Goal: Task Accomplishment & Management: Use online tool/utility

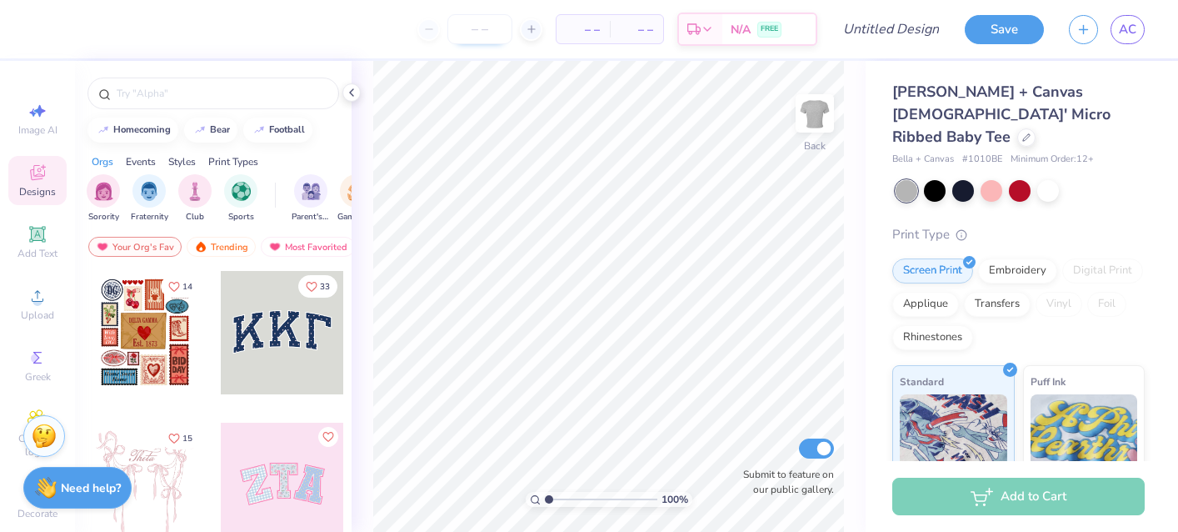
click at [468, 26] on input "number" at bounding box center [480, 29] width 65 height 30
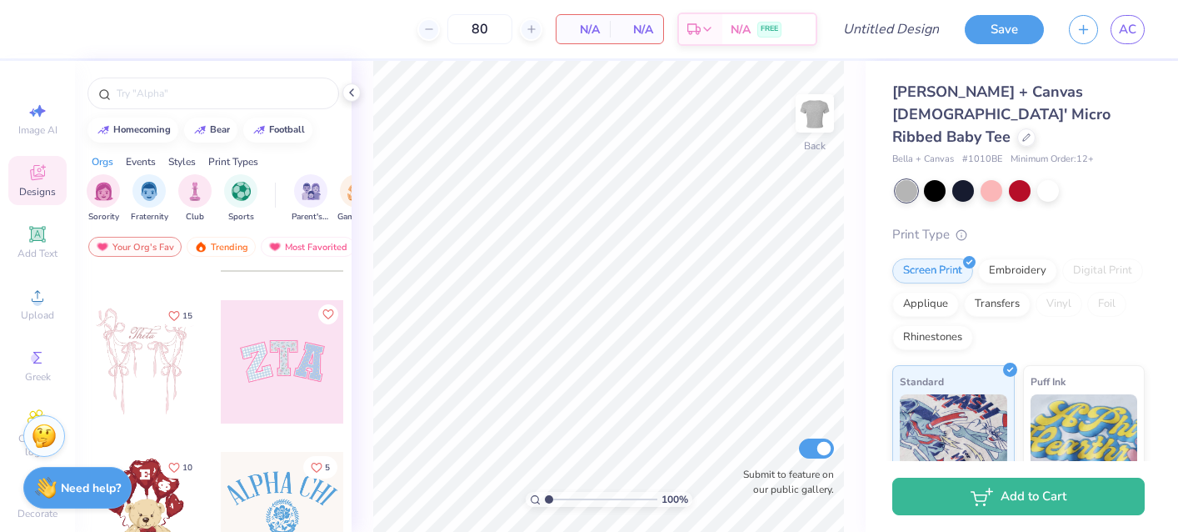
scroll to position [121, 0]
type input "80"
click at [224, 95] on input "text" at bounding box center [221, 93] width 213 height 17
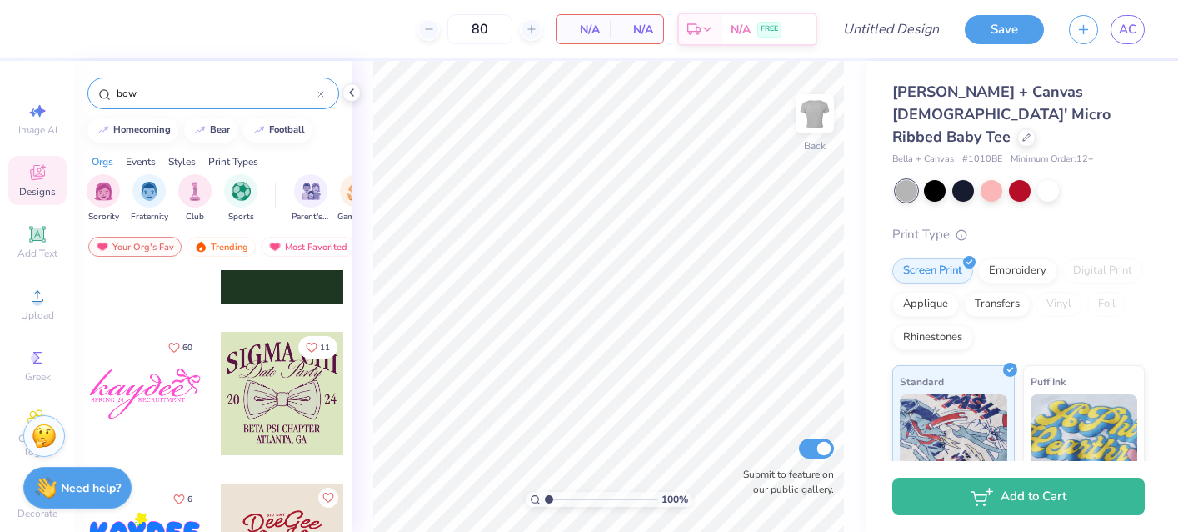
scroll to position [10085, 0]
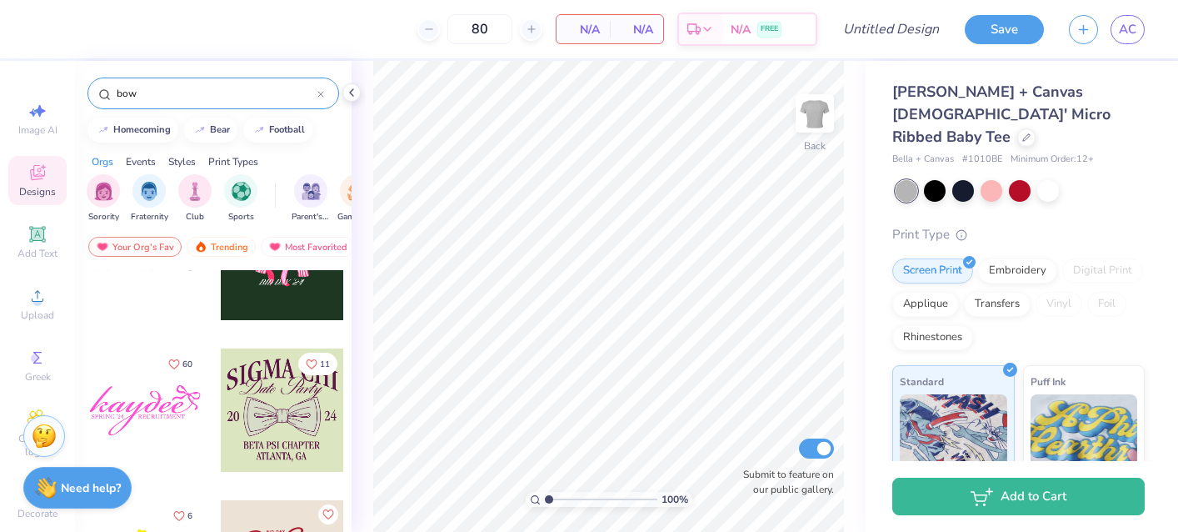
type input "bow"
click at [132, 390] on div at bounding box center [144, 409] width 123 height 123
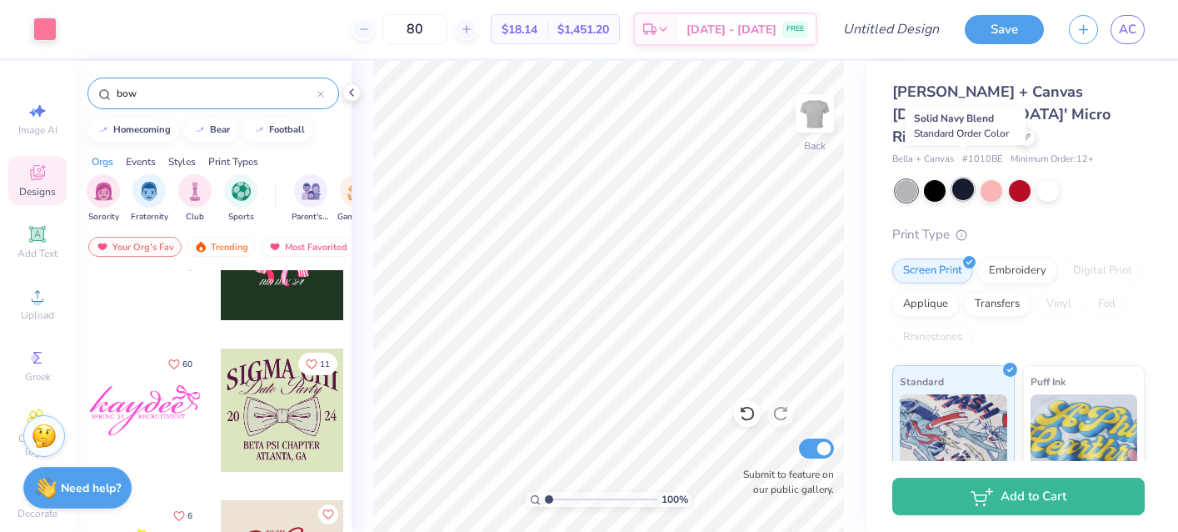
click at [959, 178] on div at bounding box center [964, 189] width 22 height 22
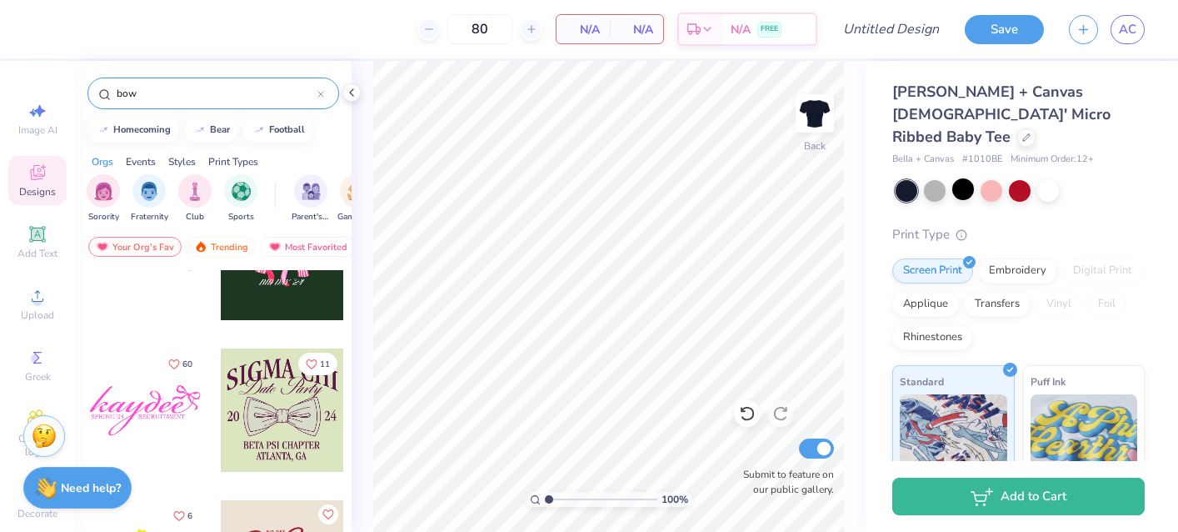
click at [123, 390] on div at bounding box center [144, 409] width 123 height 123
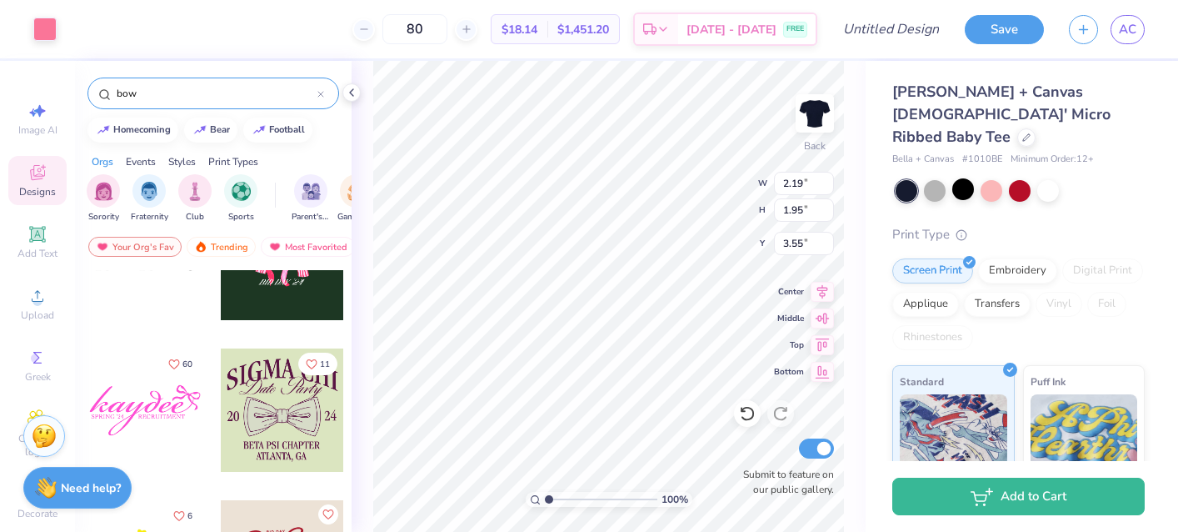
type input "7.35"
type input "3.64"
type input "3.00"
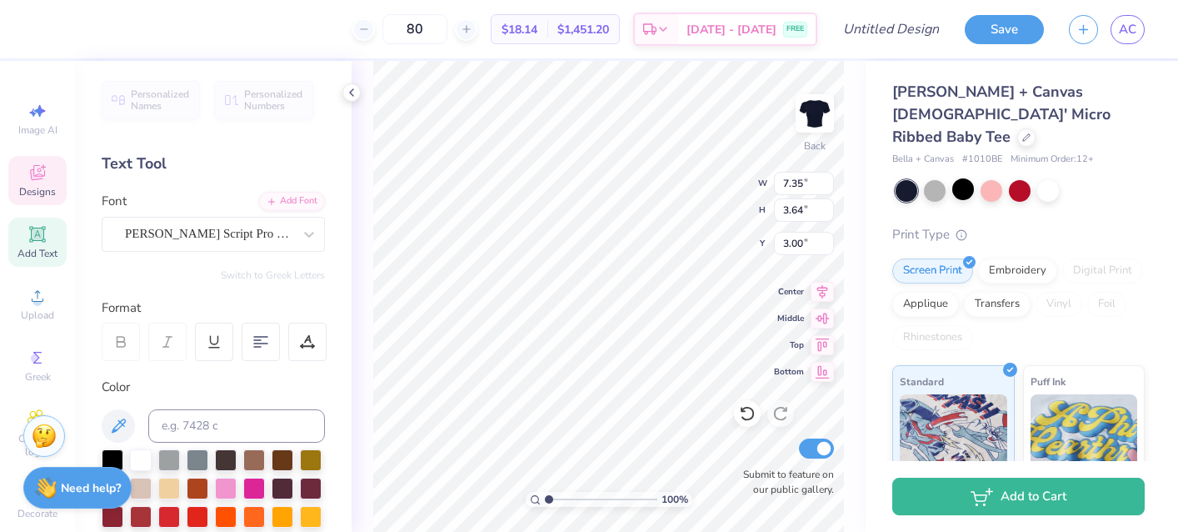
type textarea "k"
type textarea "Kappa"
type input "3.66"
type input "0.34"
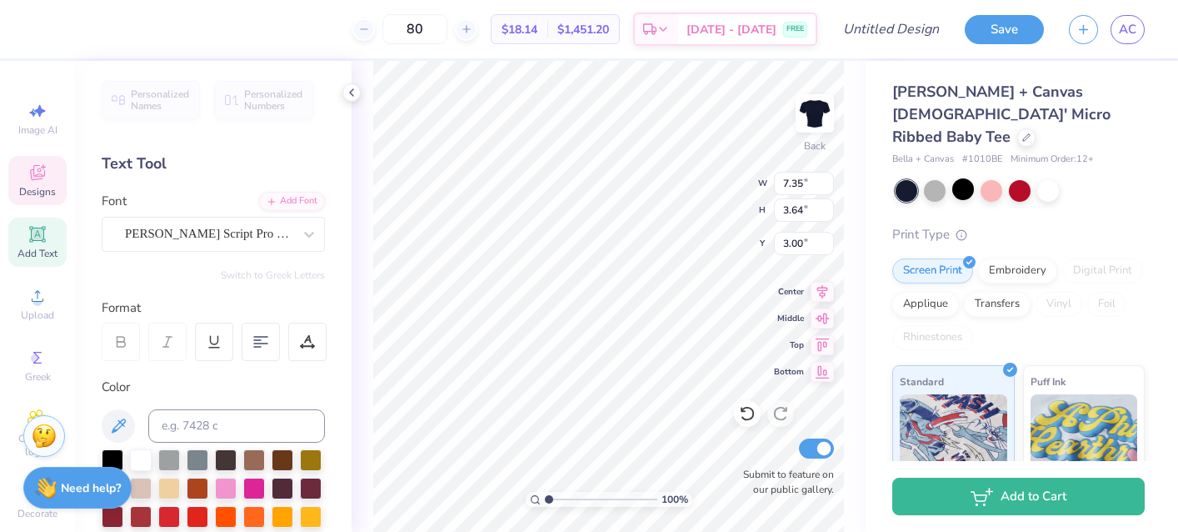
type input "5.84"
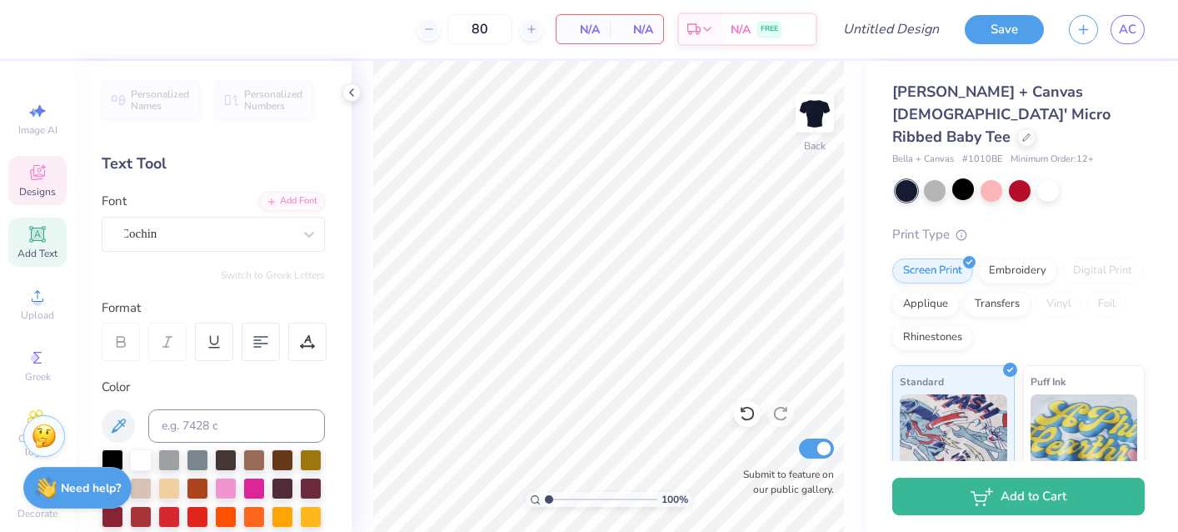
click at [38, 166] on icon at bounding box center [37, 172] width 15 height 15
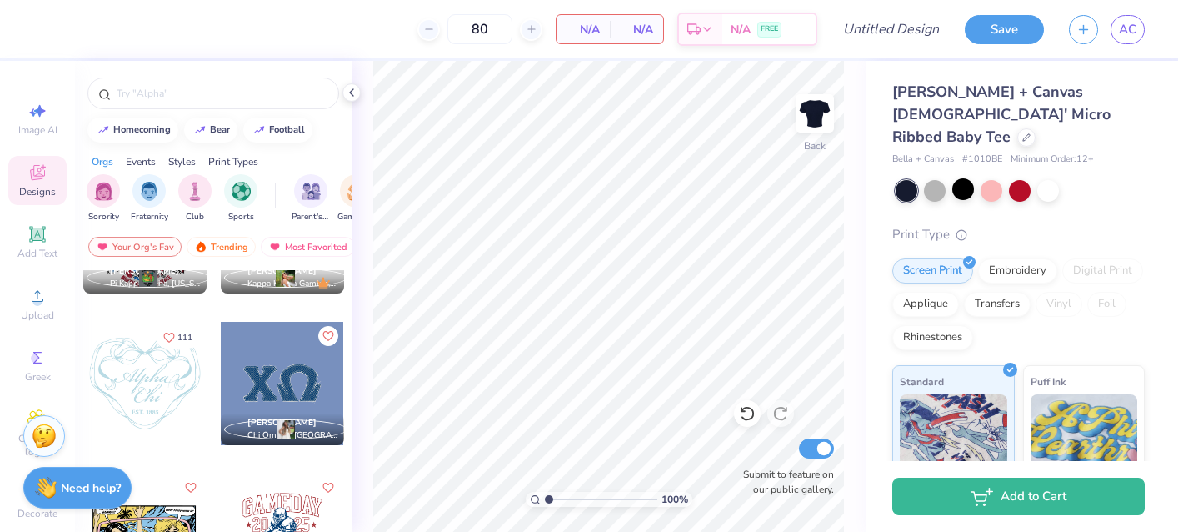
scroll to position [5613, 0]
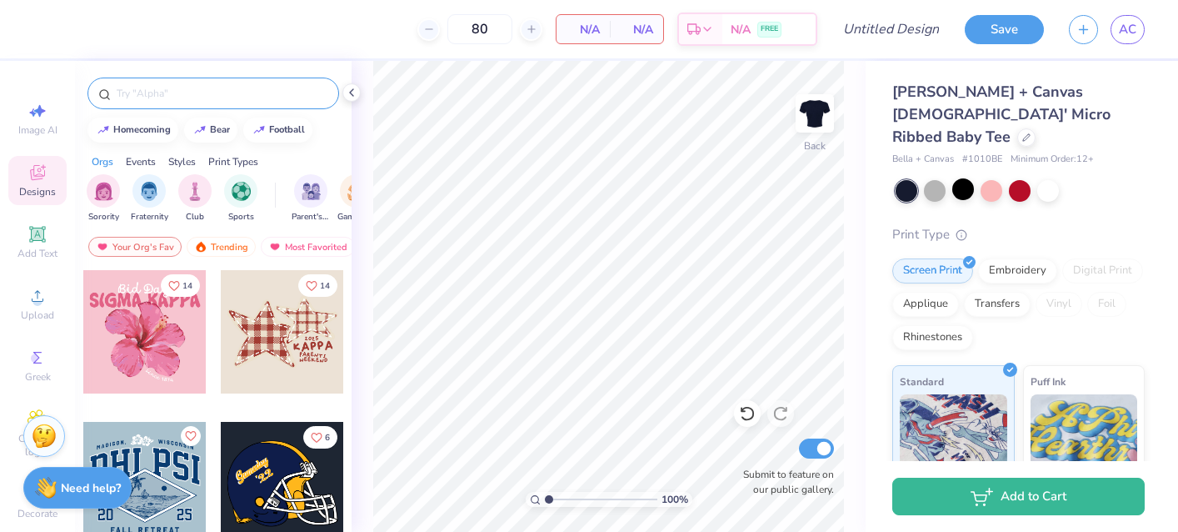
click at [240, 93] on input "text" at bounding box center [221, 93] width 213 height 17
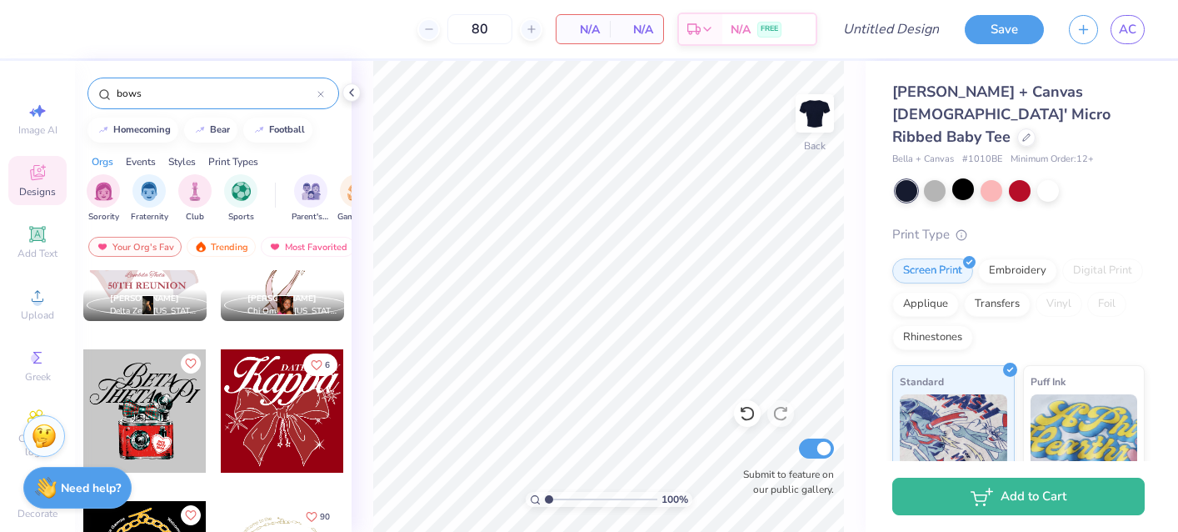
scroll to position [9002, 0]
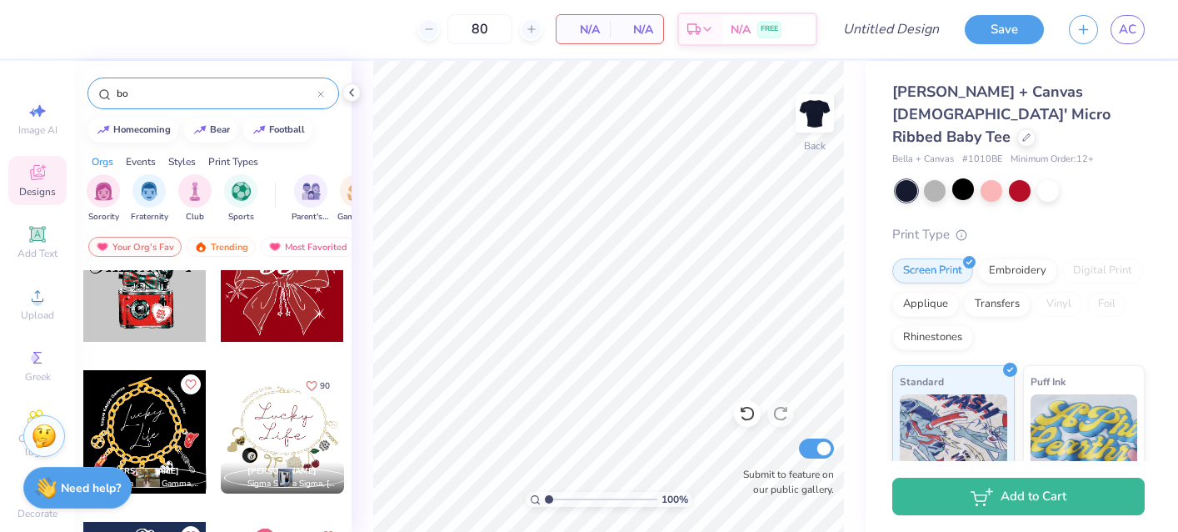
type input "b"
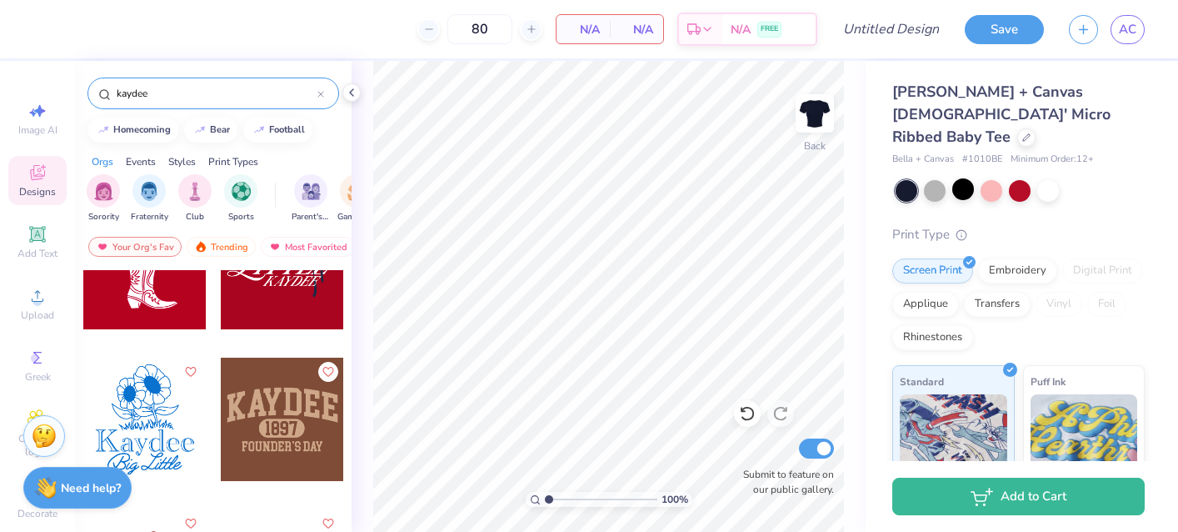
scroll to position [539, 0]
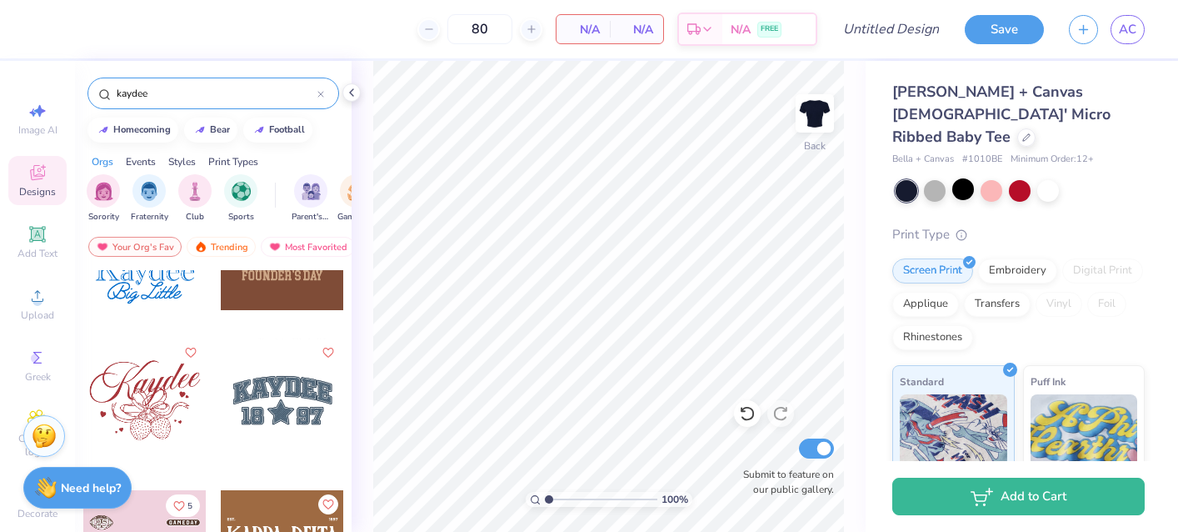
click at [255, 84] on div "kaydee" at bounding box center [214, 94] width 252 height 32
click at [192, 82] on div "kaydee" at bounding box center [214, 94] width 252 height 32
click at [193, 100] on input "kaydee" at bounding box center [216, 93] width 203 height 17
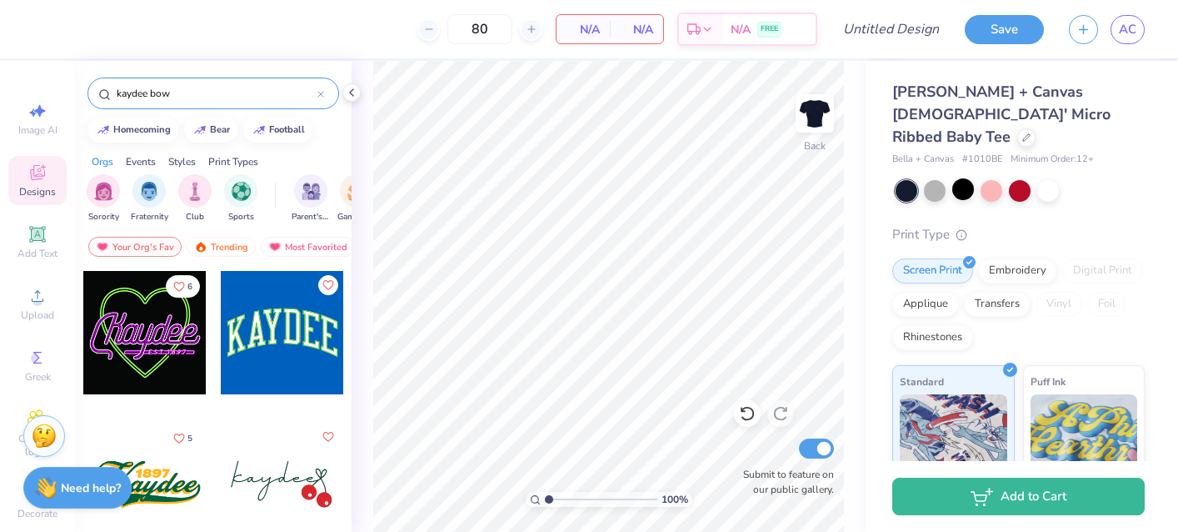
type input "kaydee bow"
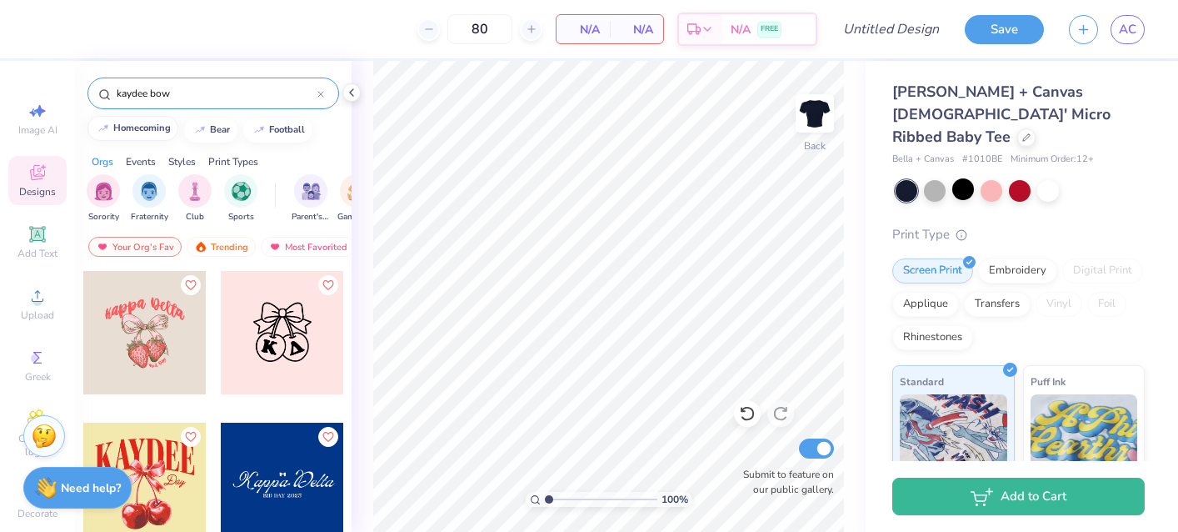
scroll to position [0, 0]
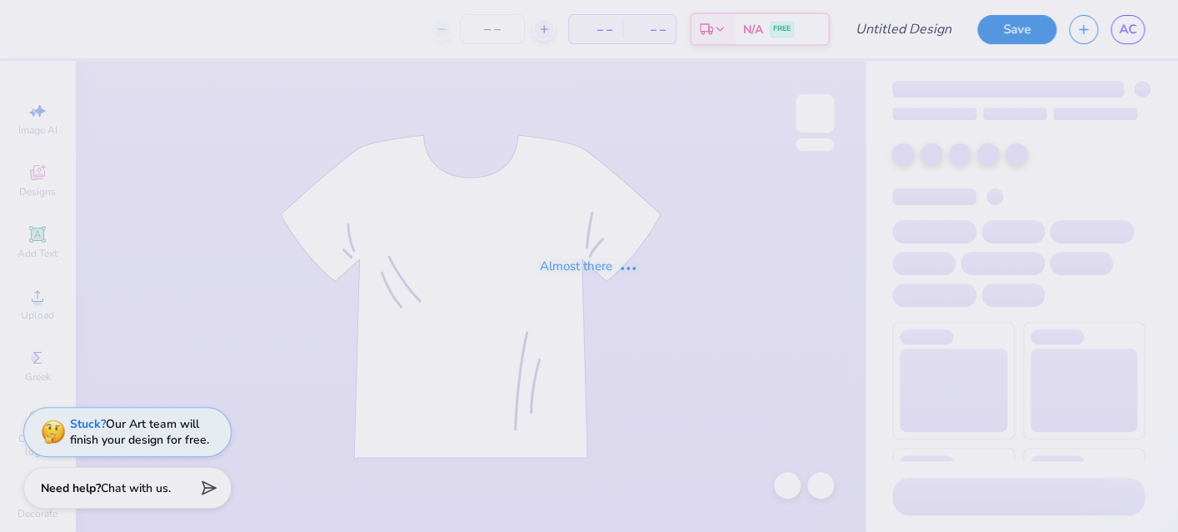
type input "bid night design 2"
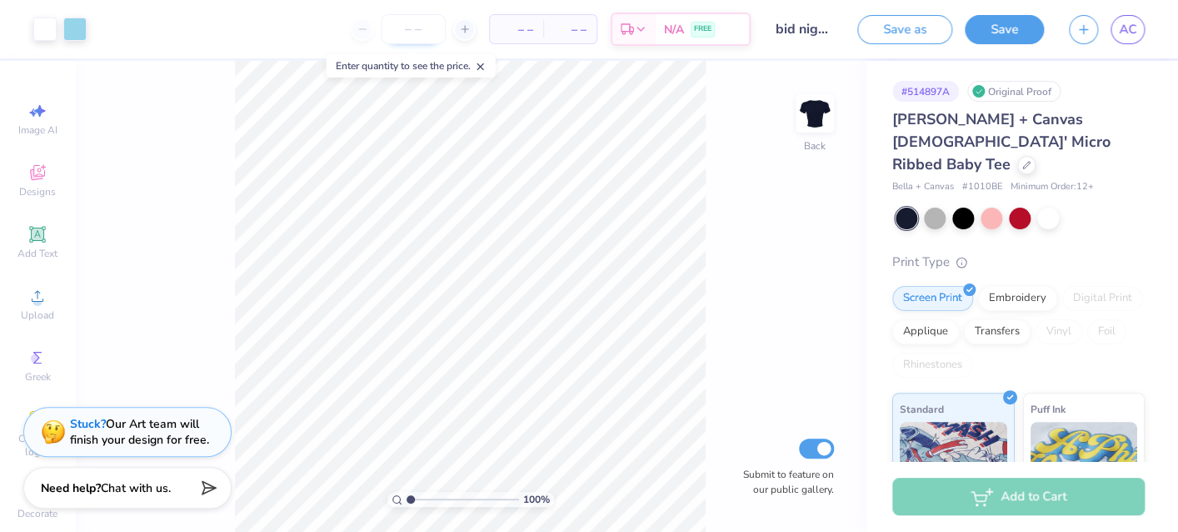
click at [418, 30] on input "number" at bounding box center [413, 29] width 65 height 30
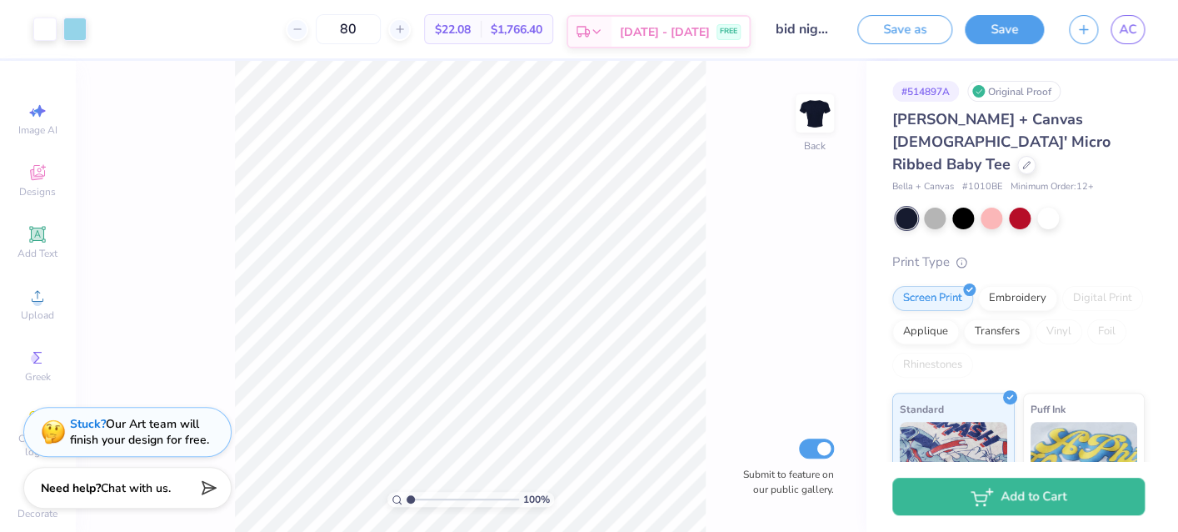
type input "80"
click at [603, 28] on icon at bounding box center [596, 31] width 13 height 13
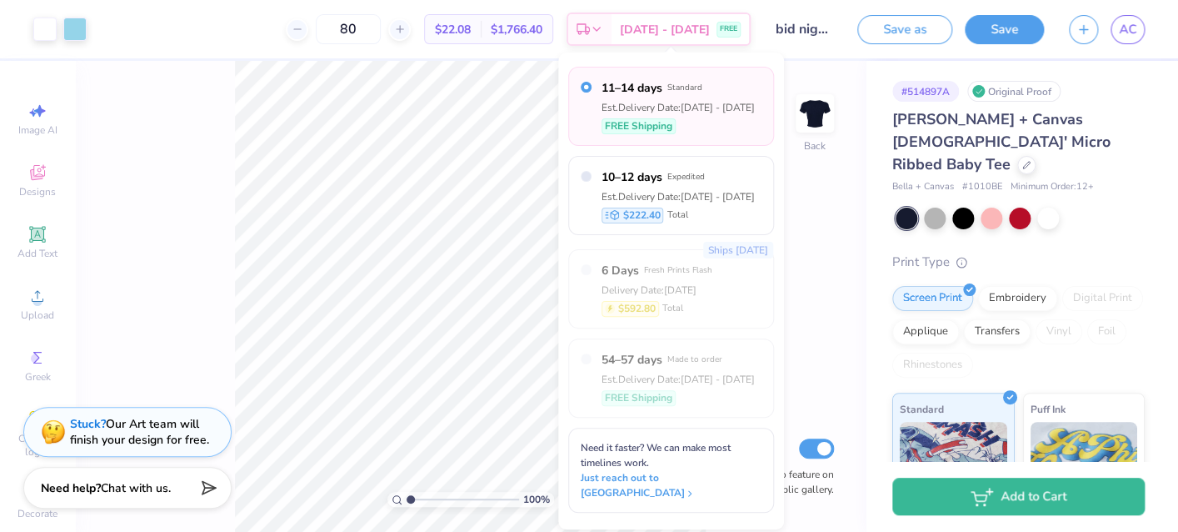
click at [803, 192] on div "100 % Back Submit to feature on our public gallery." at bounding box center [470, 296] width 791 height 471
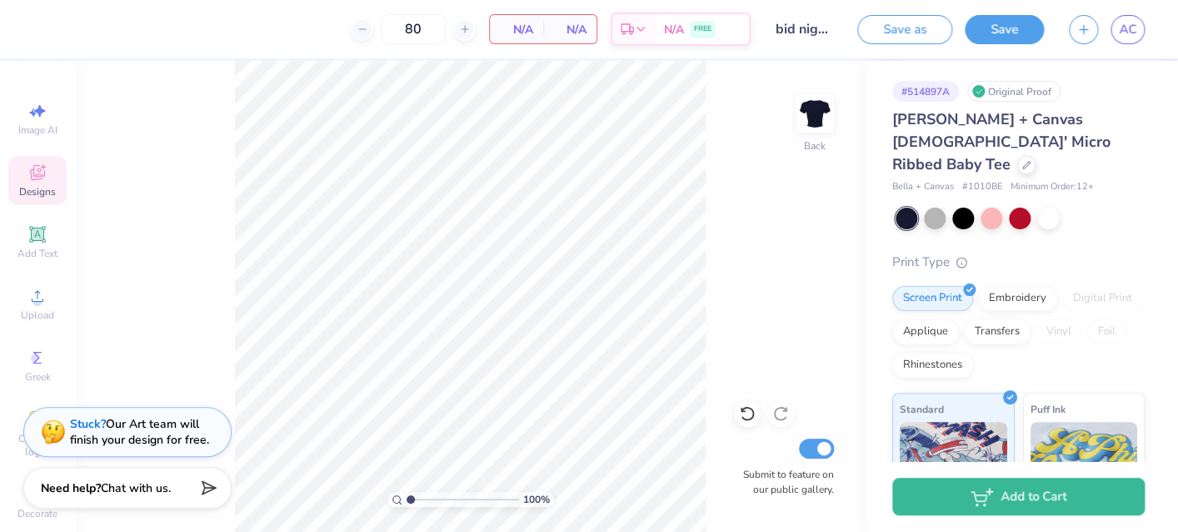
click at [34, 180] on icon at bounding box center [38, 173] width 20 height 20
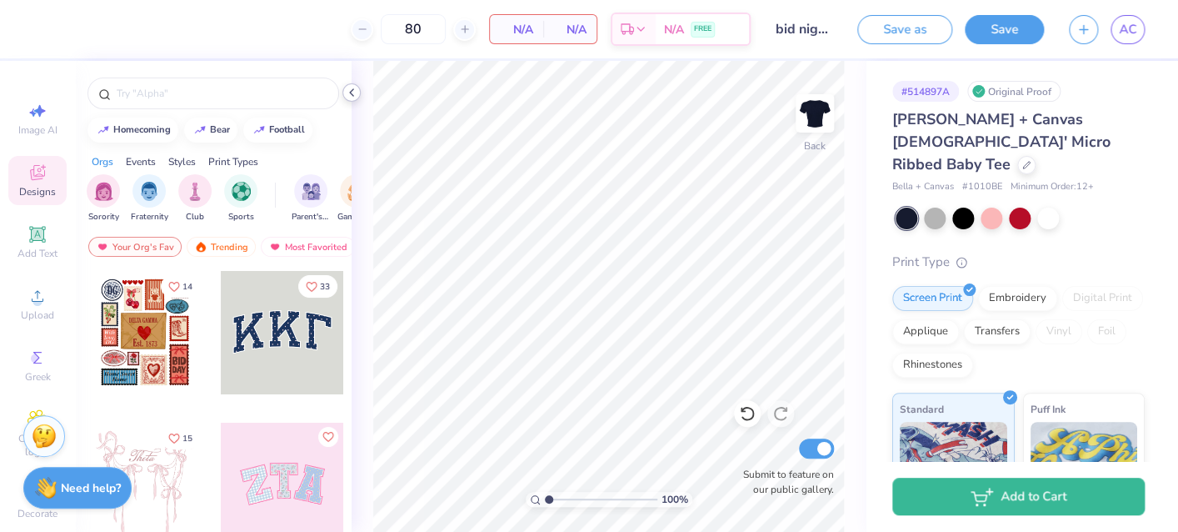
click at [354, 89] on icon at bounding box center [351, 92] width 13 height 13
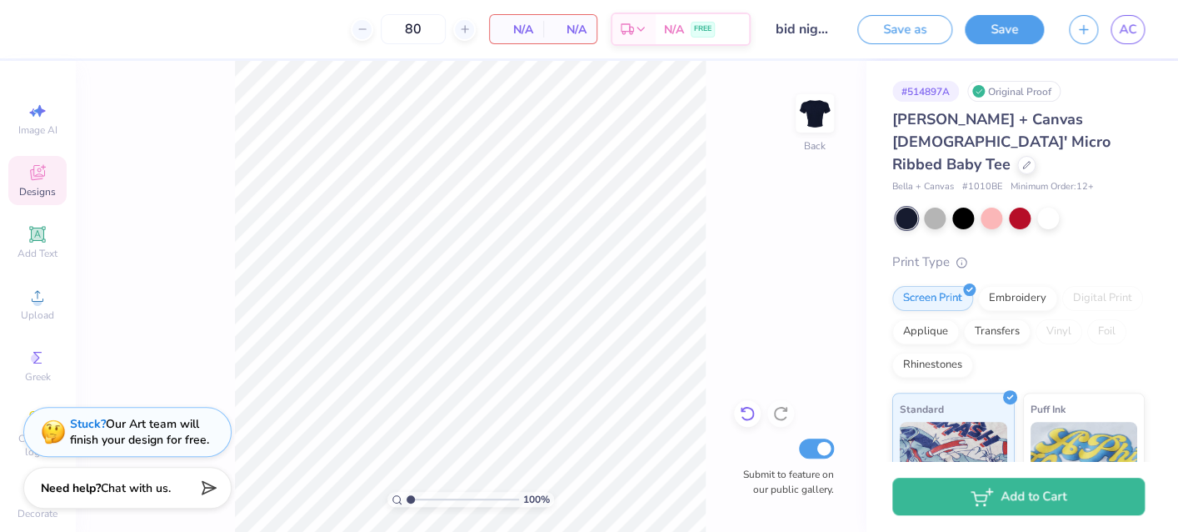
click at [750, 413] on icon at bounding box center [747, 413] width 17 height 17
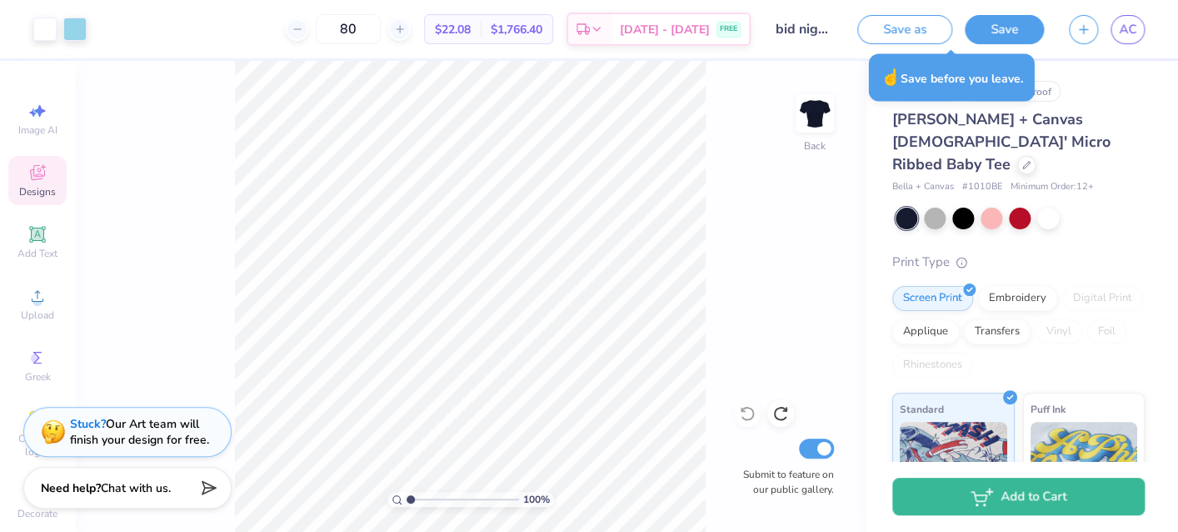
click at [993, 28] on button "Save" at bounding box center [1004, 29] width 79 height 29
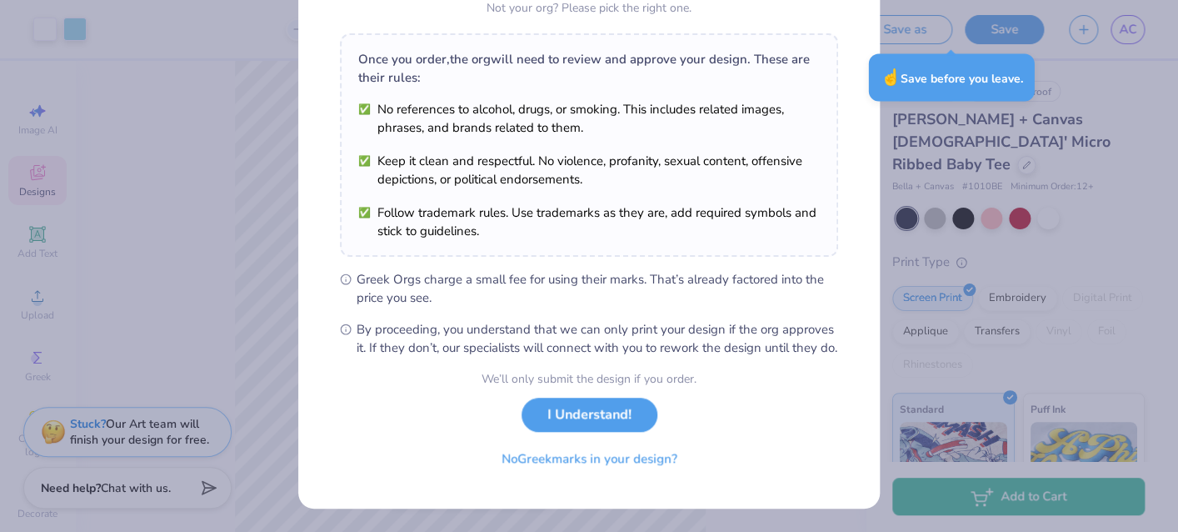
scroll to position [248, 0]
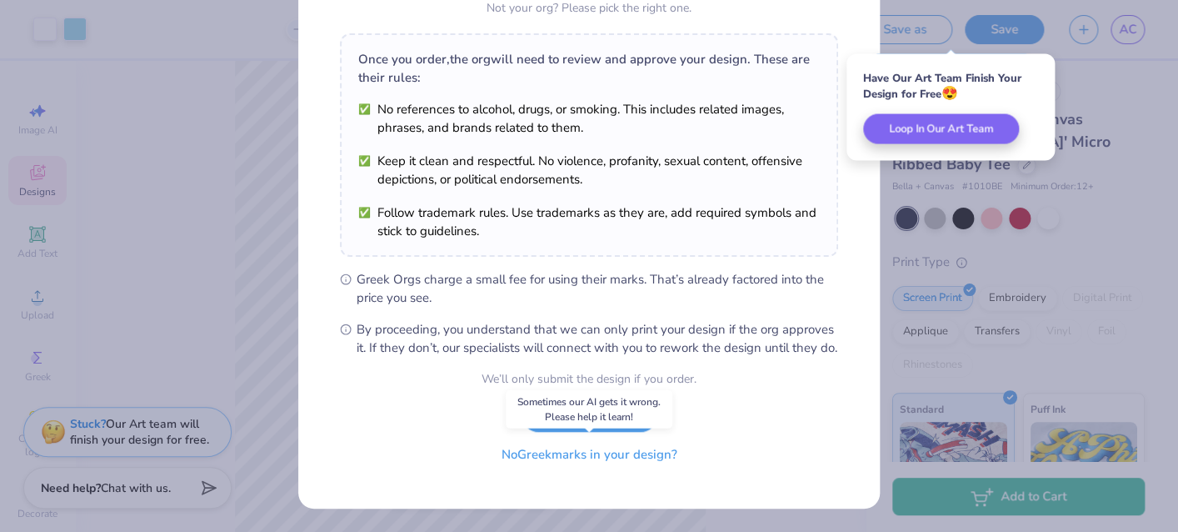
click at [578, 455] on button "No Greek marks in your design?" at bounding box center [590, 455] width 204 height 34
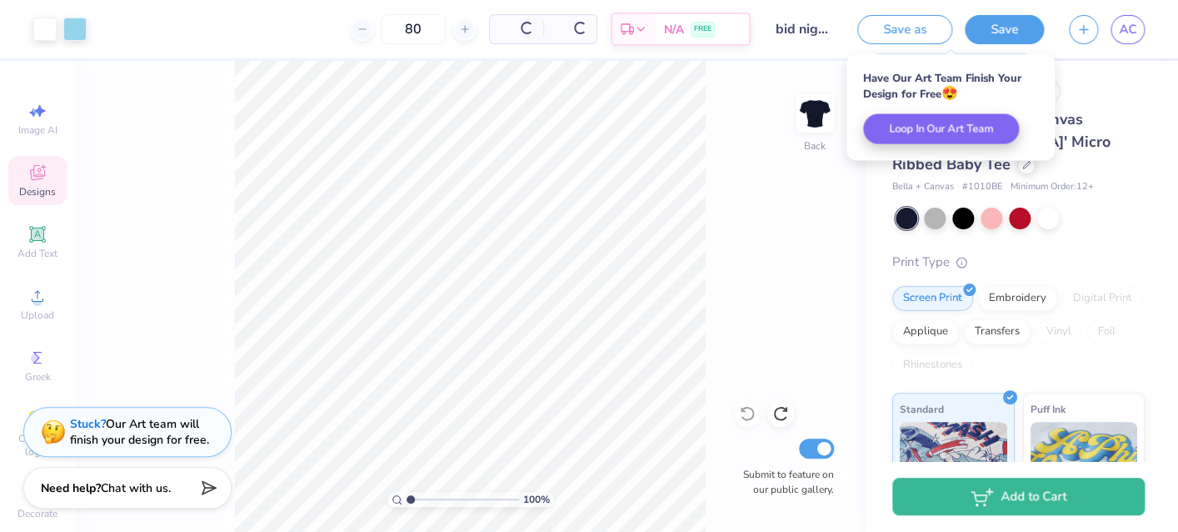
scroll to position [3, 0]
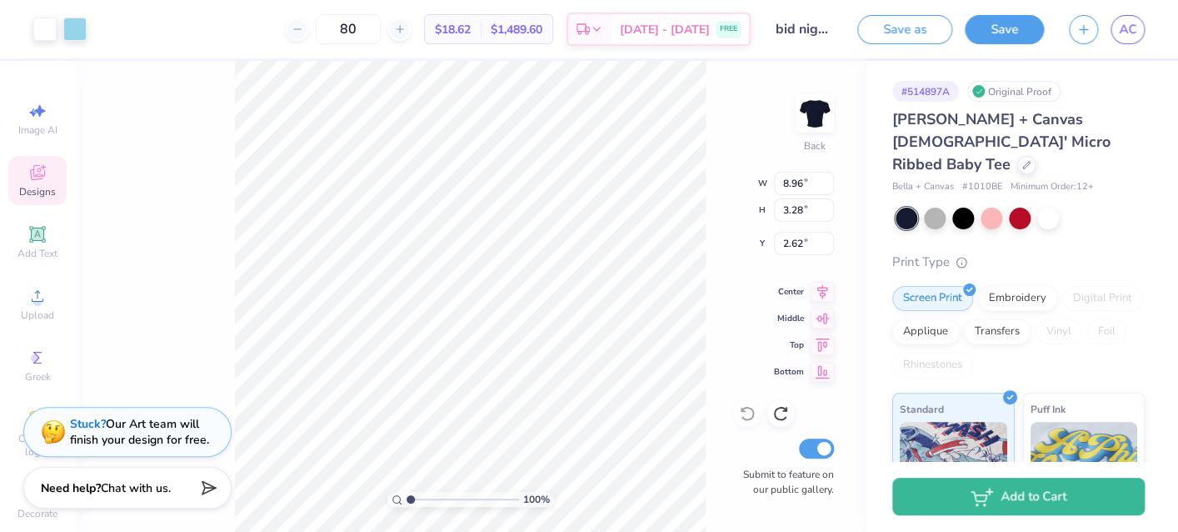
click at [724, 184] on div "100 % Back W 8.96 8.96 " H 3.28 3.28 " Y 2.62 2.62 " Center Middle Top Bottom S…" at bounding box center [470, 296] width 791 height 471
click at [823, 294] on icon at bounding box center [822, 289] width 23 height 20
type input "3.00"
type input "7.56"
type input "2.77"
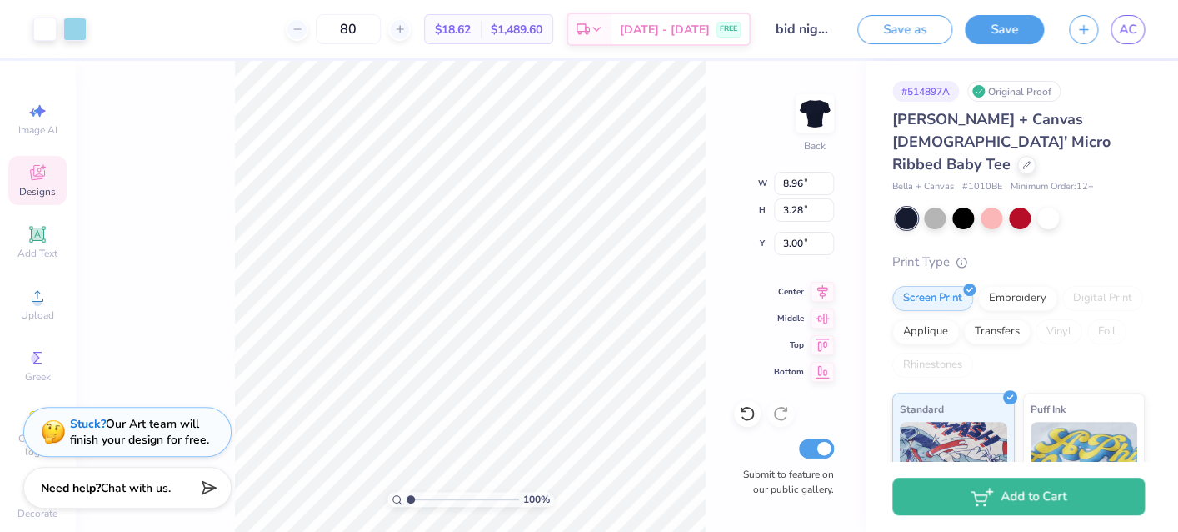
type input "2.98"
click at [821, 287] on icon at bounding box center [822, 289] width 23 height 20
type input "3.00"
click at [823, 293] on icon at bounding box center [822, 289] width 23 height 20
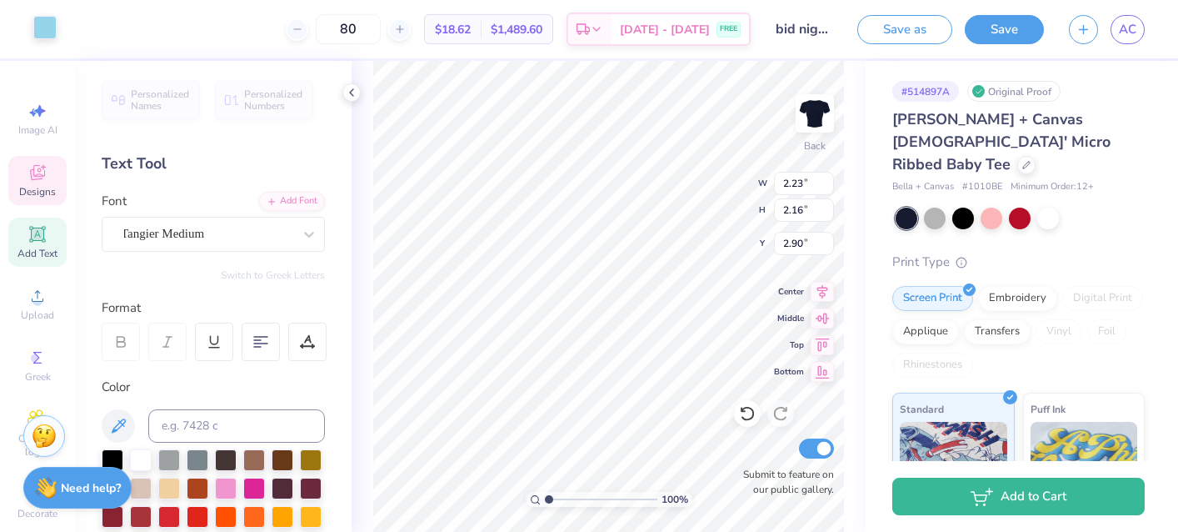
click at [48, 28] on div at bounding box center [44, 27] width 23 height 23
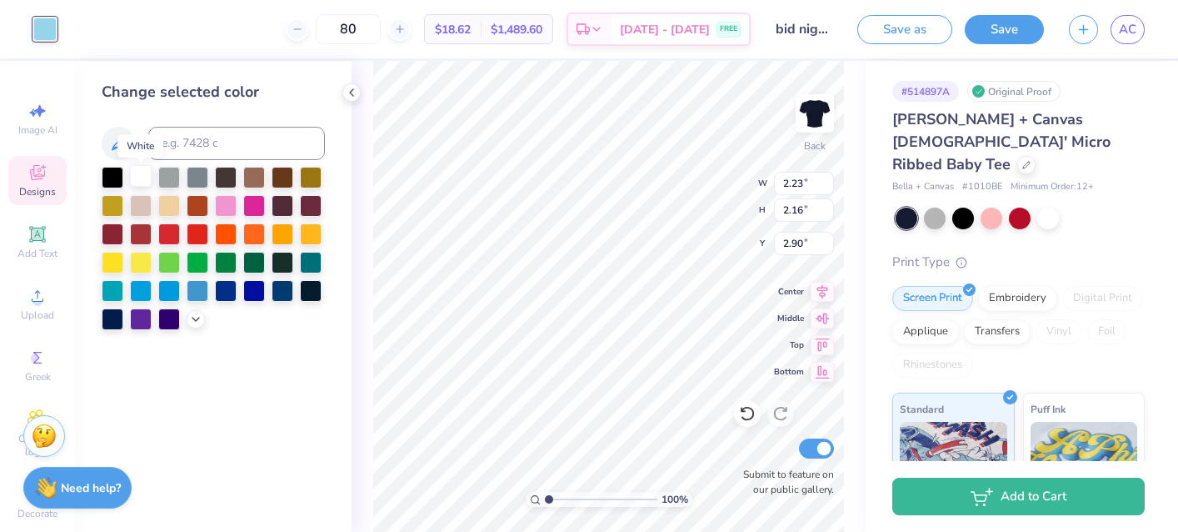
click at [143, 178] on div at bounding box center [141, 176] width 22 height 22
click at [194, 318] on icon at bounding box center [195, 317] width 13 height 13
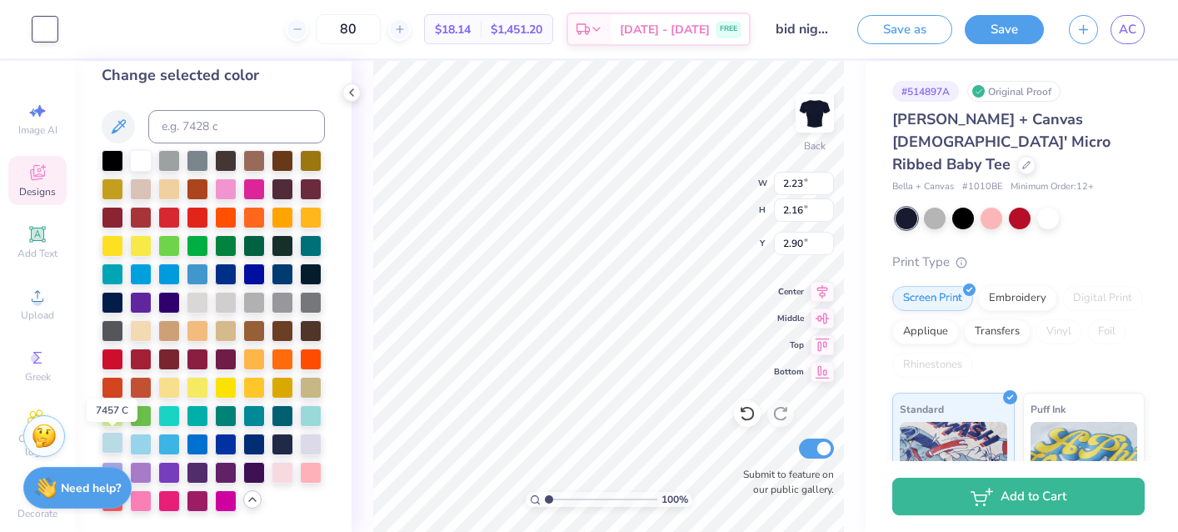
scroll to position [19, 0]
click at [113, 445] on div at bounding box center [113, 443] width 22 height 22
click at [378, 36] on input "80" at bounding box center [348, 29] width 65 height 30
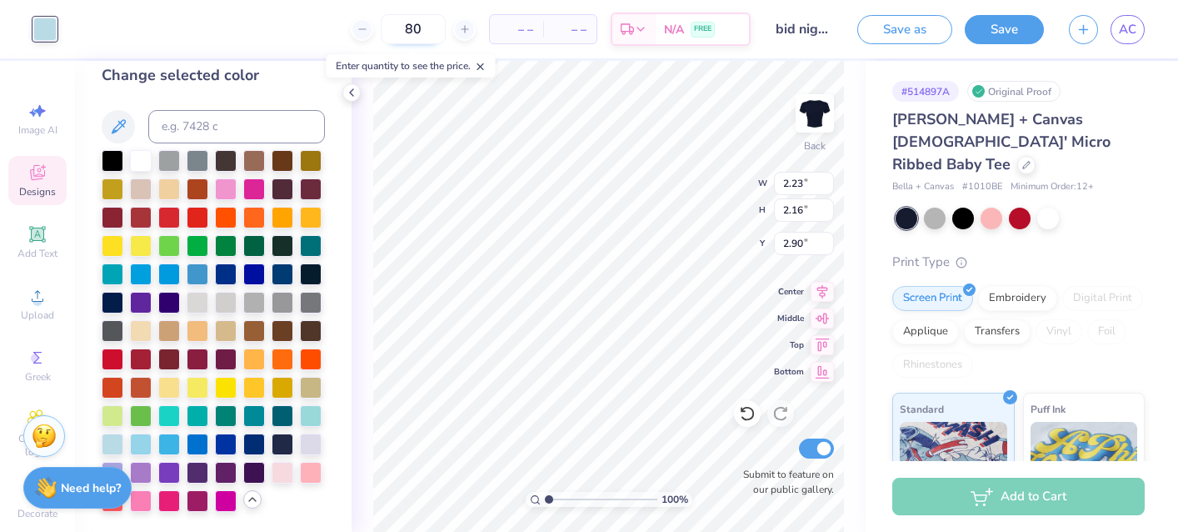
type input "8"
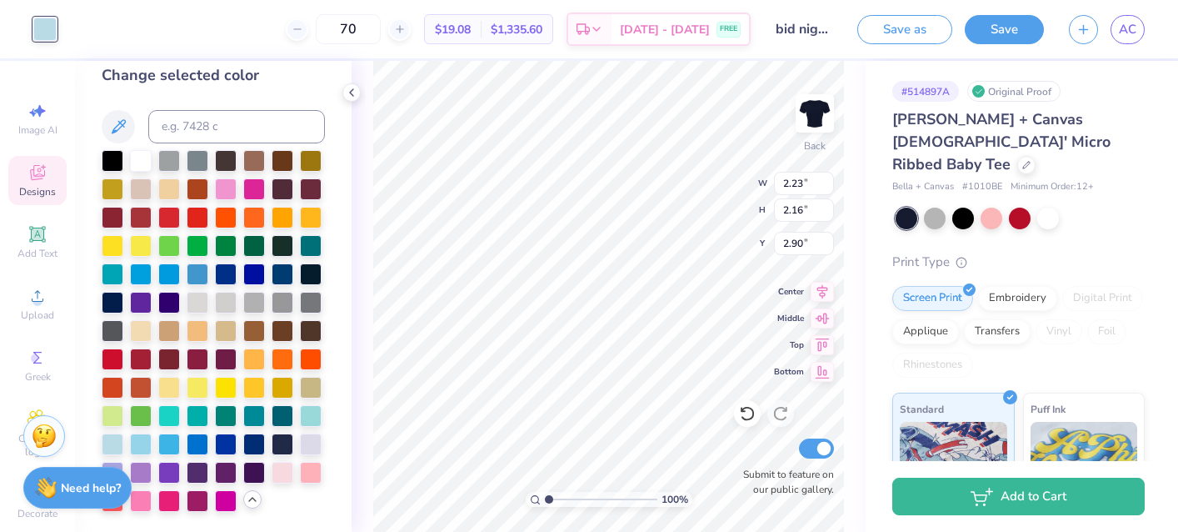
type input "7"
type input "8"
type input "70"
click at [144, 159] on div at bounding box center [141, 159] width 22 height 22
click at [113, 438] on div at bounding box center [113, 443] width 22 height 22
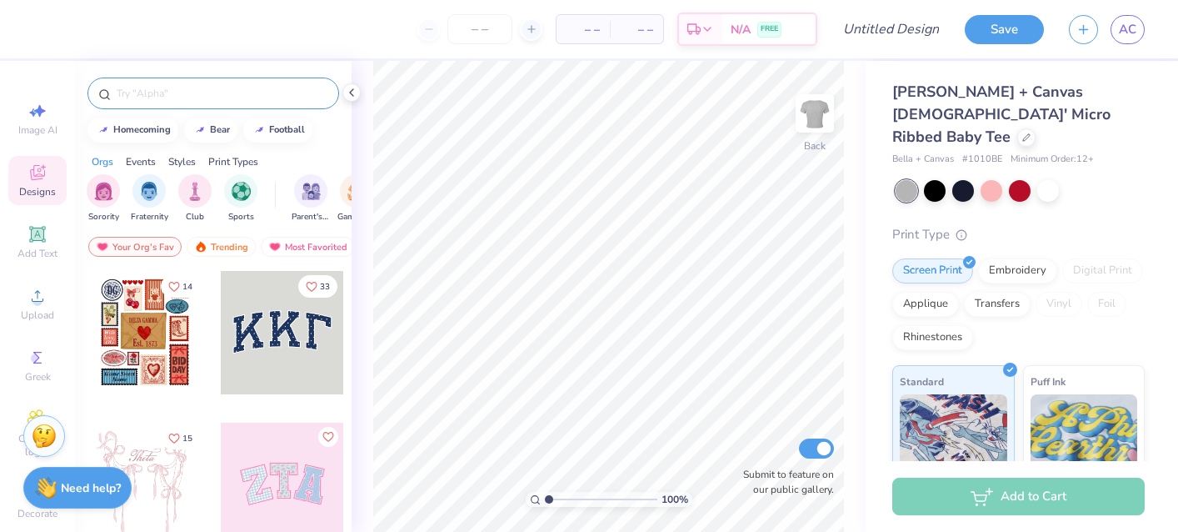
click at [163, 98] on input "text" at bounding box center [221, 93] width 213 height 17
type input "bow"
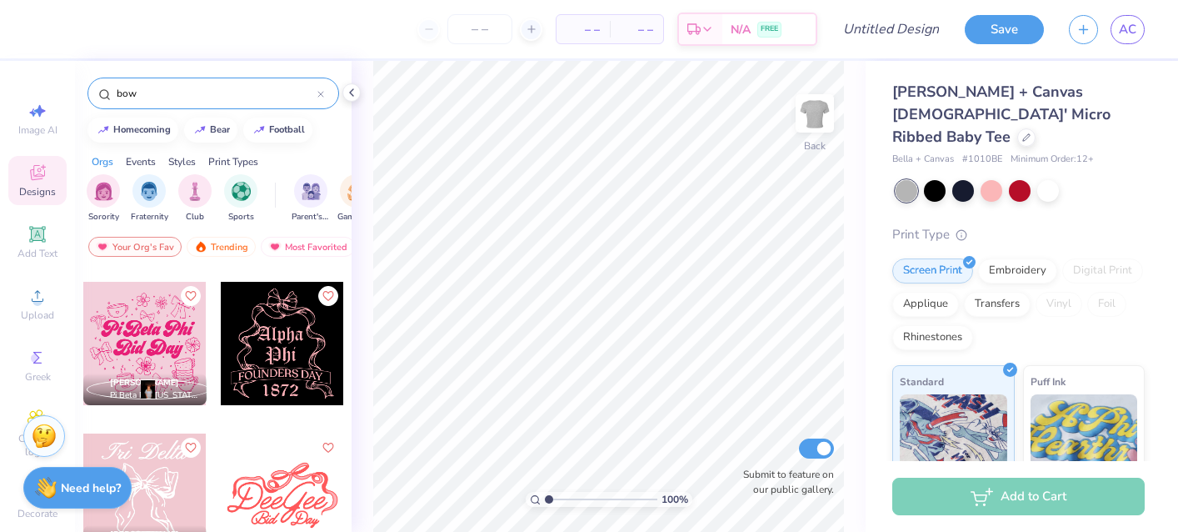
scroll to position [2392, 0]
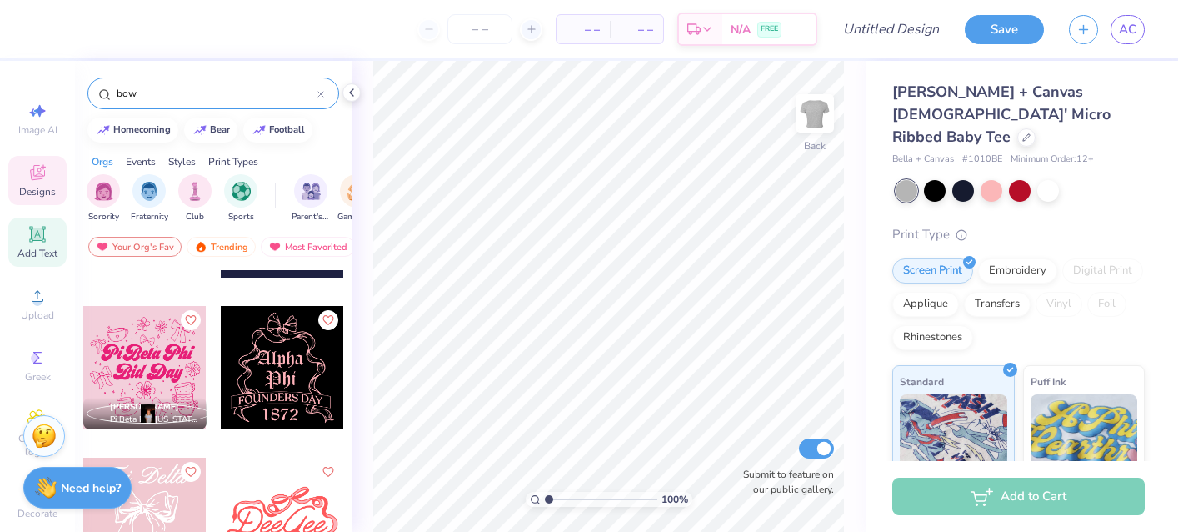
click at [39, 245] on div "Add Text" at bounding box center [37, 242] width 58 height 49
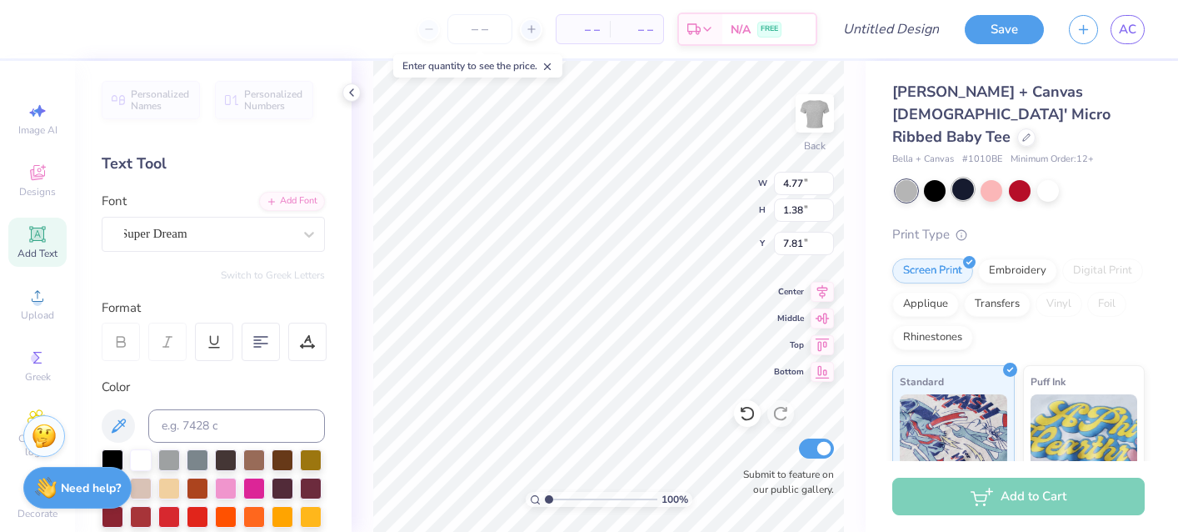
click at [958, 178] on div at bounding box center [964, 189] width 22 height 22
type textarea "T"
type textarea "Kappa"
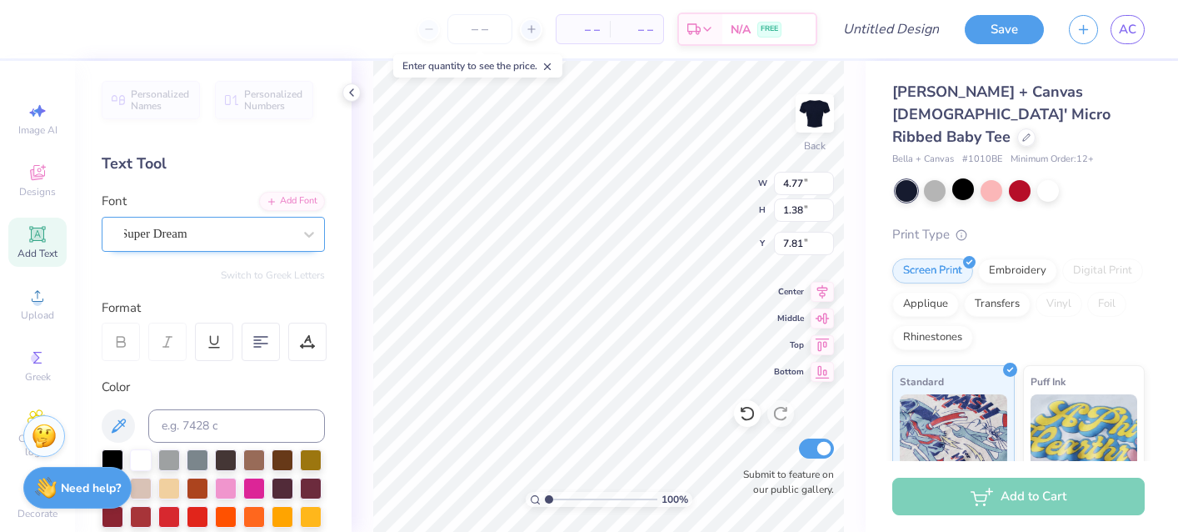
click at [251, 236] on div "Super Dream" at bounding box center [206, 234] width 175 height 26
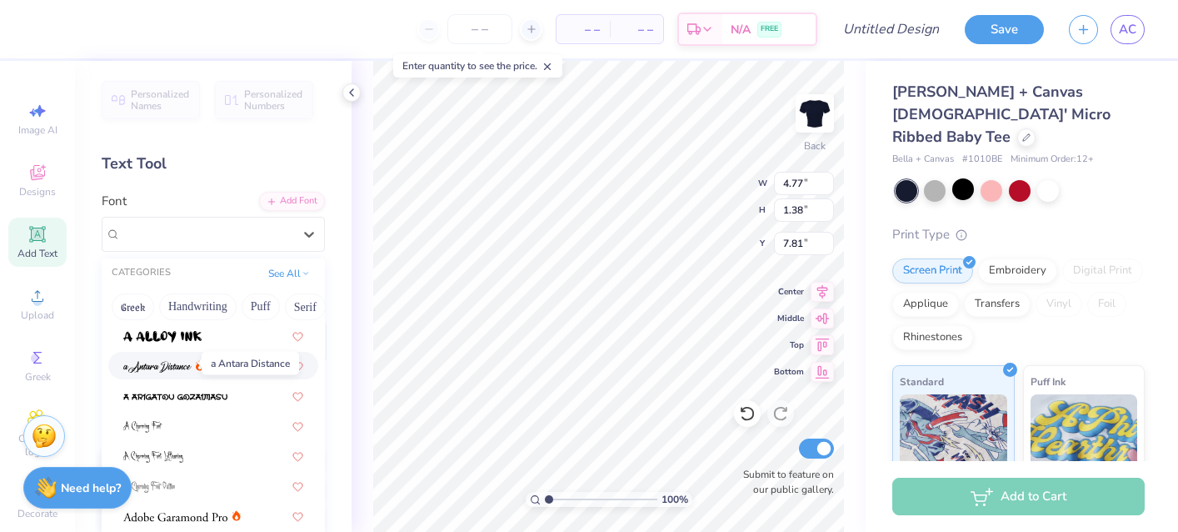
scroll to position [65, 0]
click at [155, 355] on span at bounding box center [157, 361] width 68 height 18
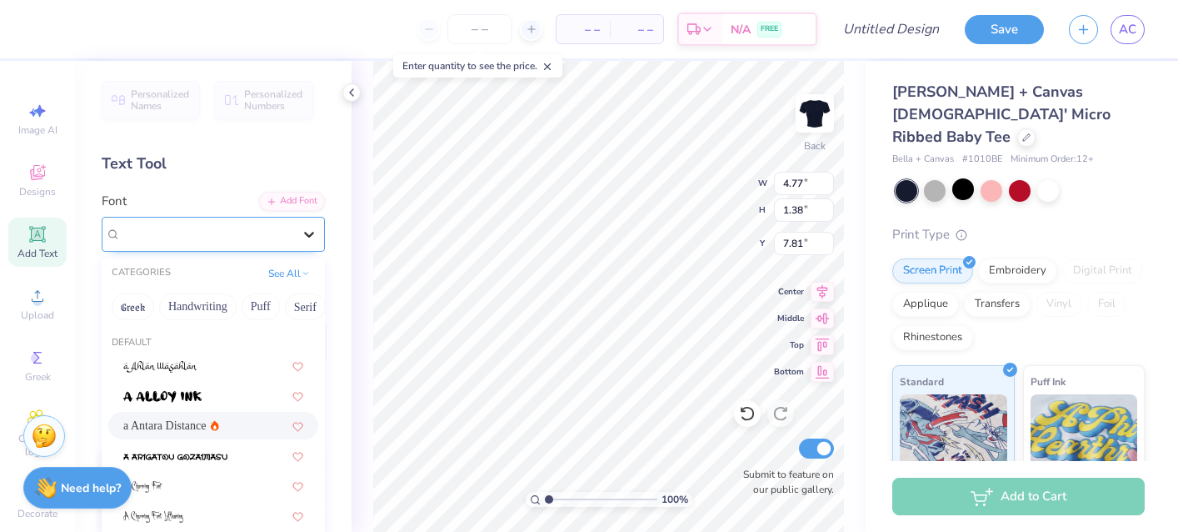
click at [308, 239] on icon at bounding box center [309, 234] width 17 height 17
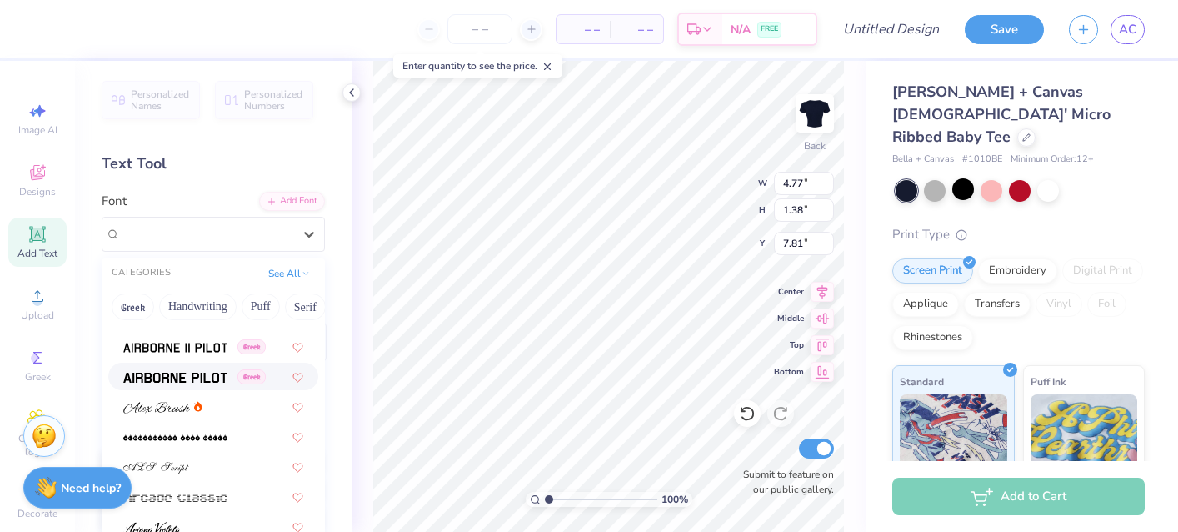
scroll to position [389, 0]
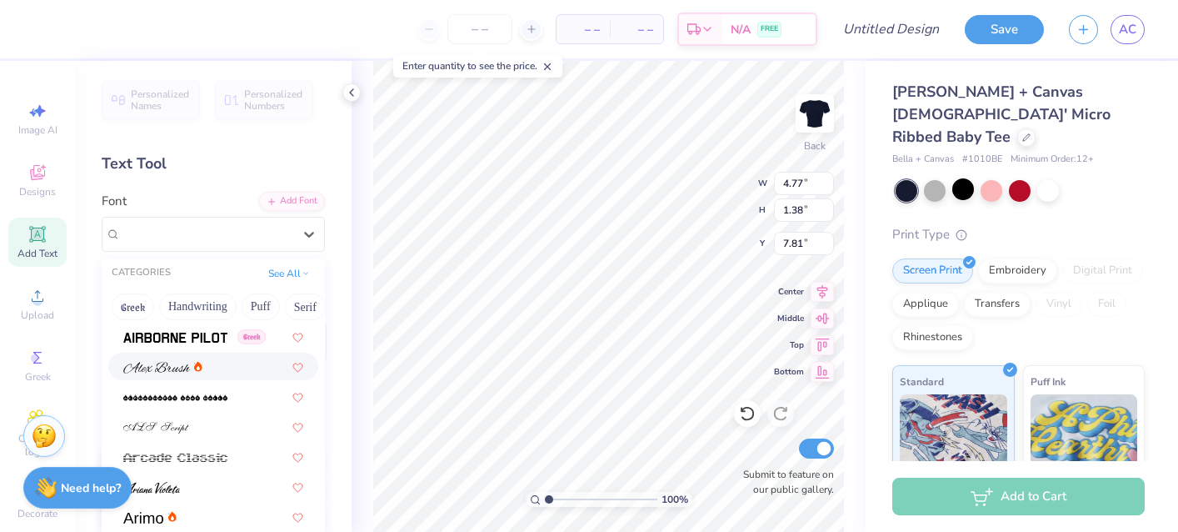
click at [164, 370] on img at bounding box center [156, 368] width 67 height 12
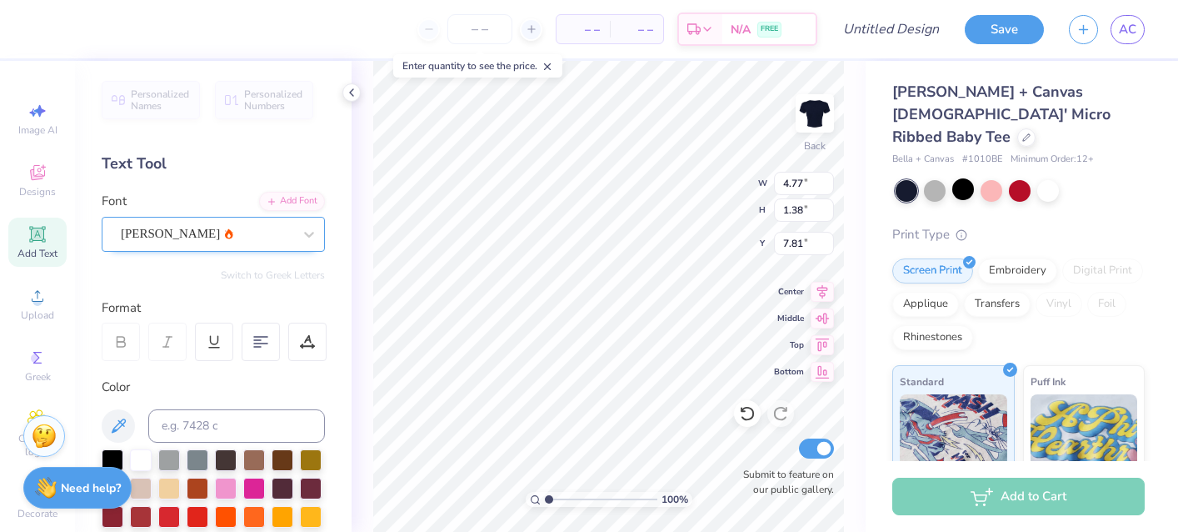
click at [285, 234] on div "[PERSON_NAME]" at bounding box center [206, 234] width 175 height 26
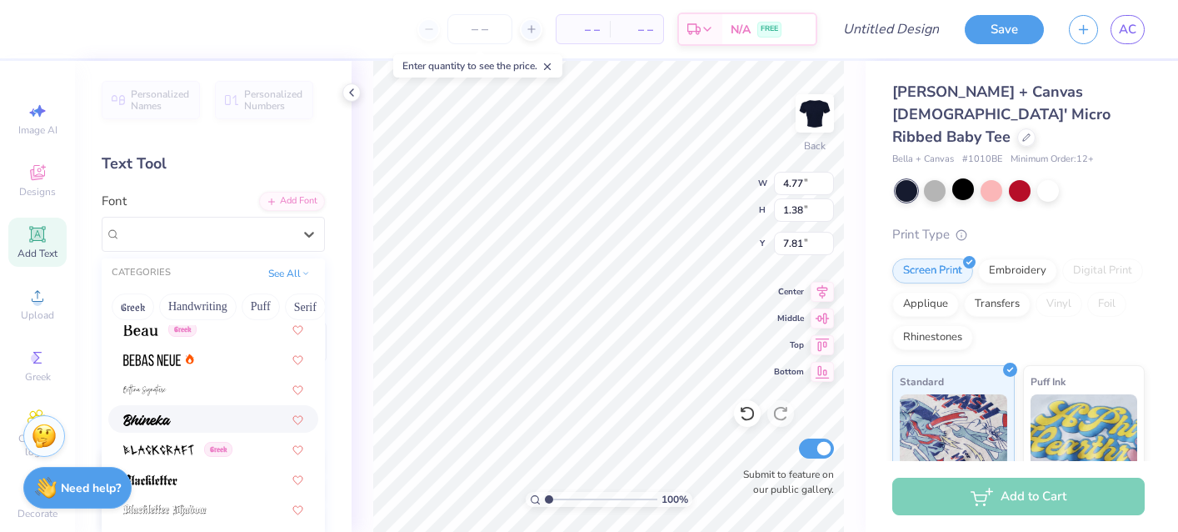
scroll to position [805, 0]
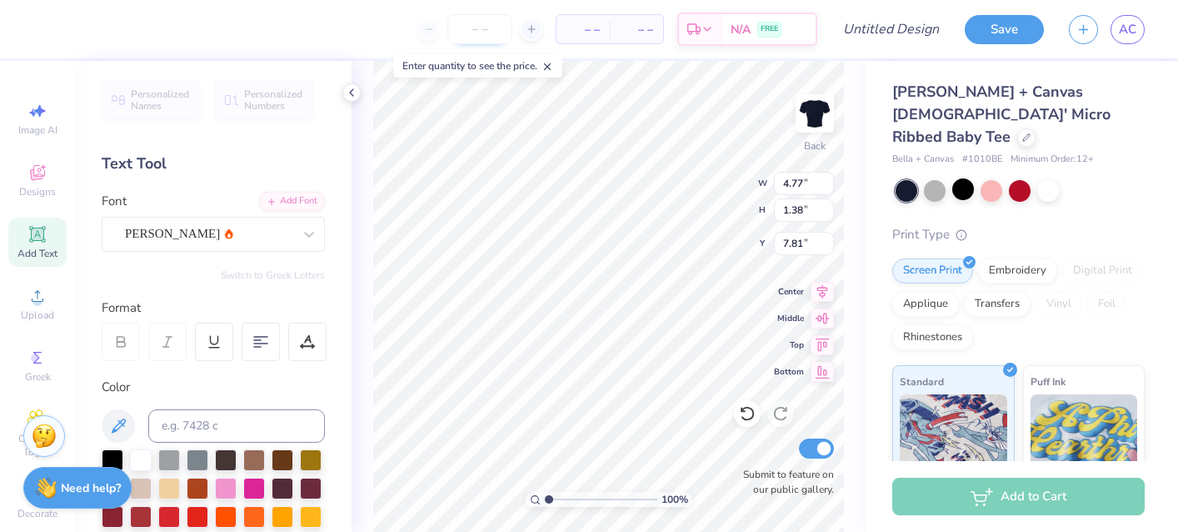
click at [493, 30] on input "number" at bounding box center [480, 29] width 65 height 30
type input "5.04"
type input "1.84"
type input "7.58"
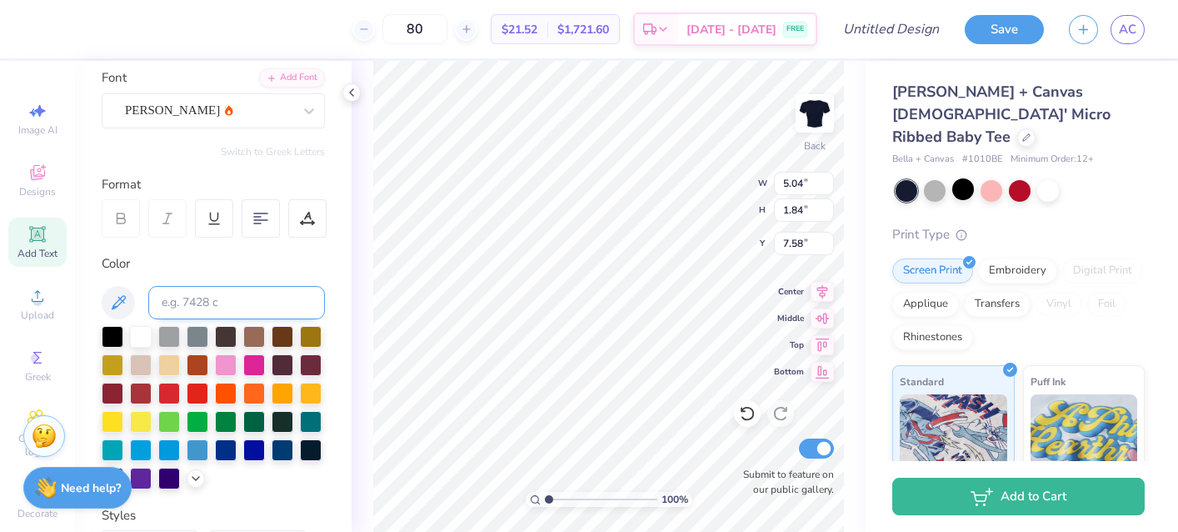
scroll to position [160, 0]
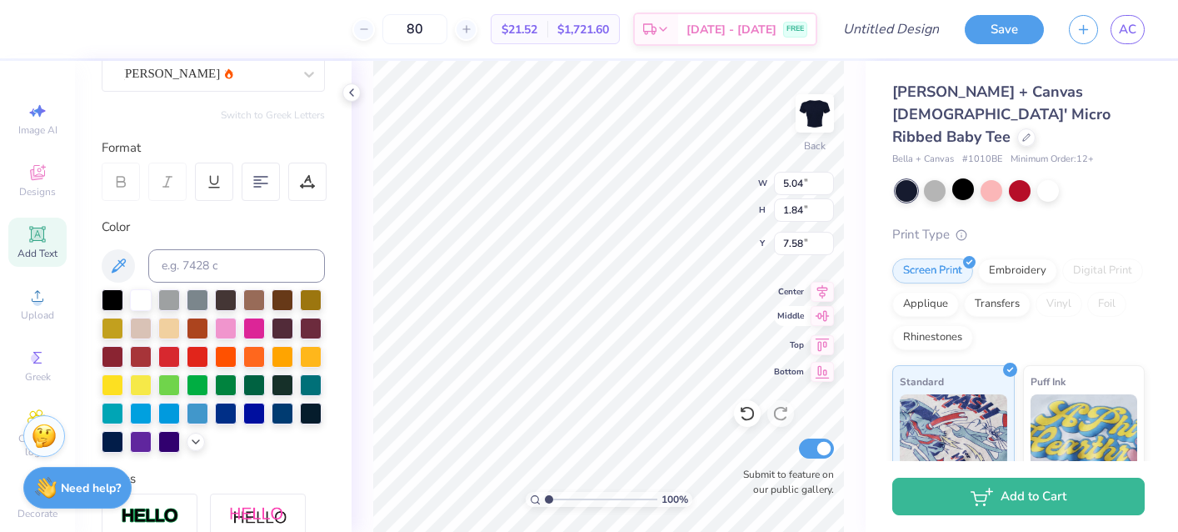
type input "80"
type input "3.00"
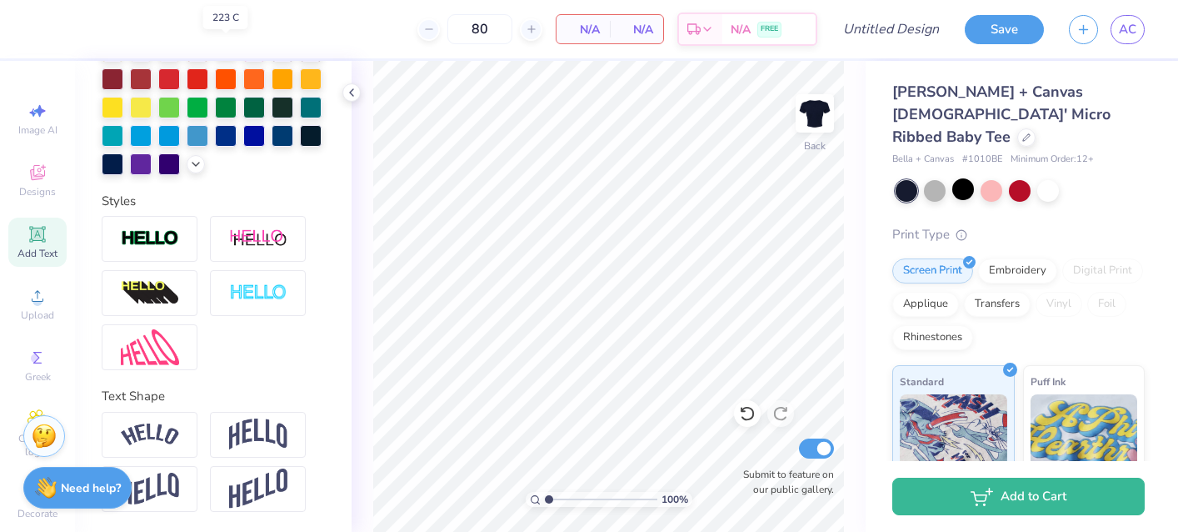
scroll to position [0, 0]
click at [37, 174] on icon at bounding box center [38, 173] width 20 height 20
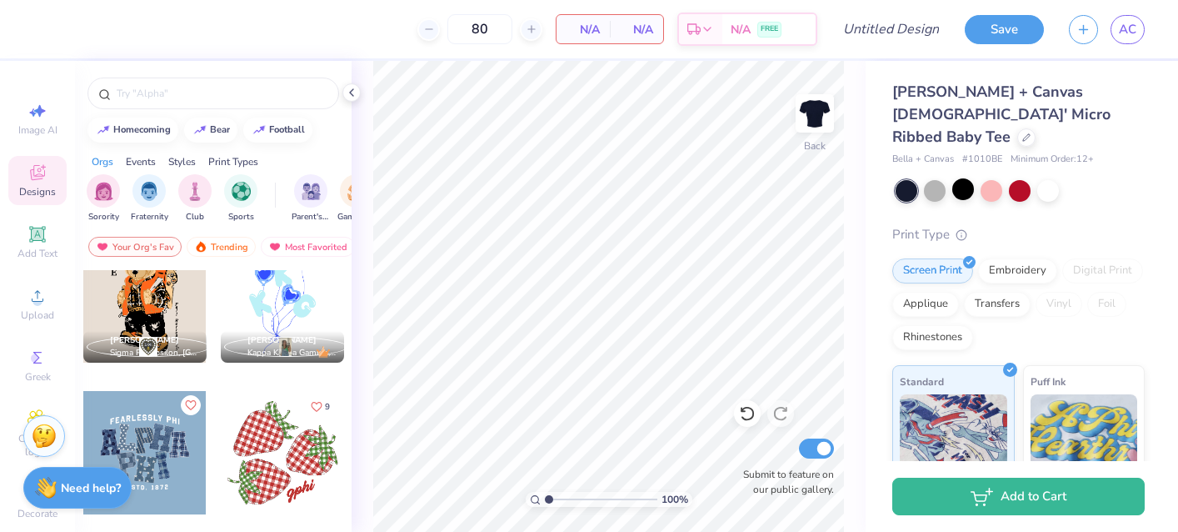
scroll to position [2006, 0]
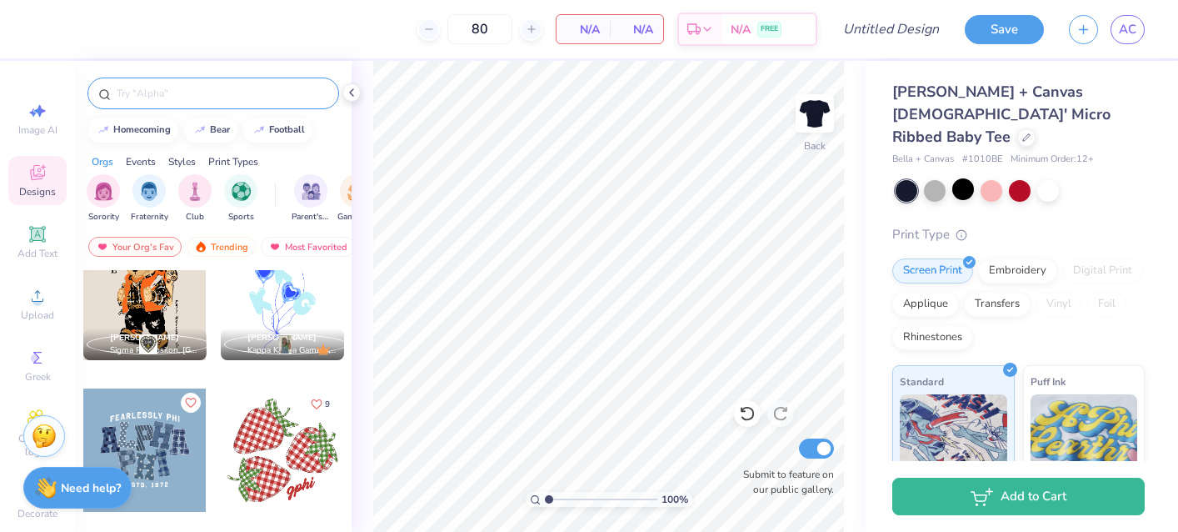
click at [192, 86] on input "text" at bounding box center [221, 93] width 213 height 17
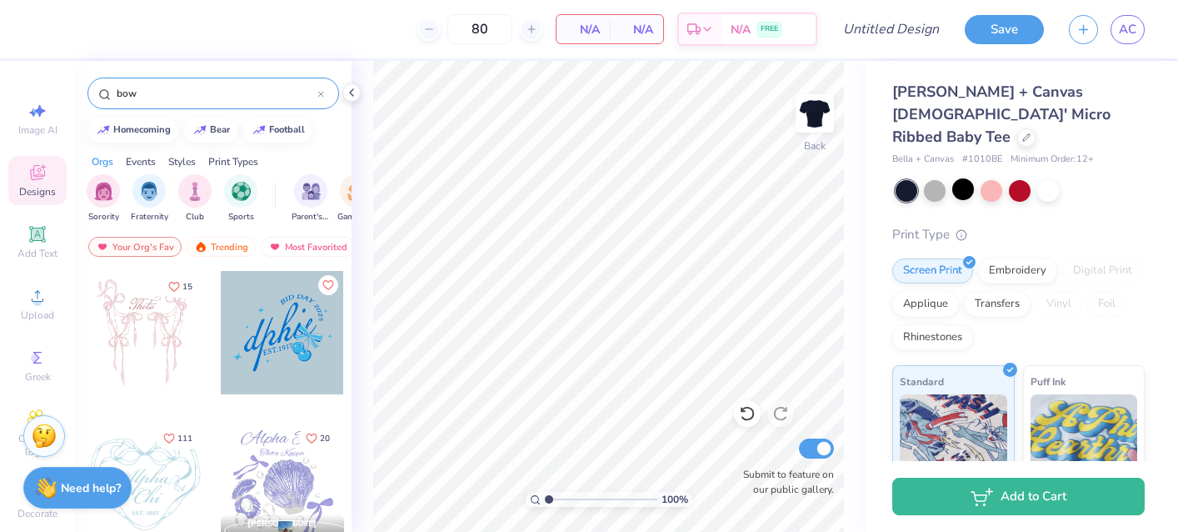
type input "bow"
click at [163, 340] on div at bounding box center [144, 332] width 123 height 123
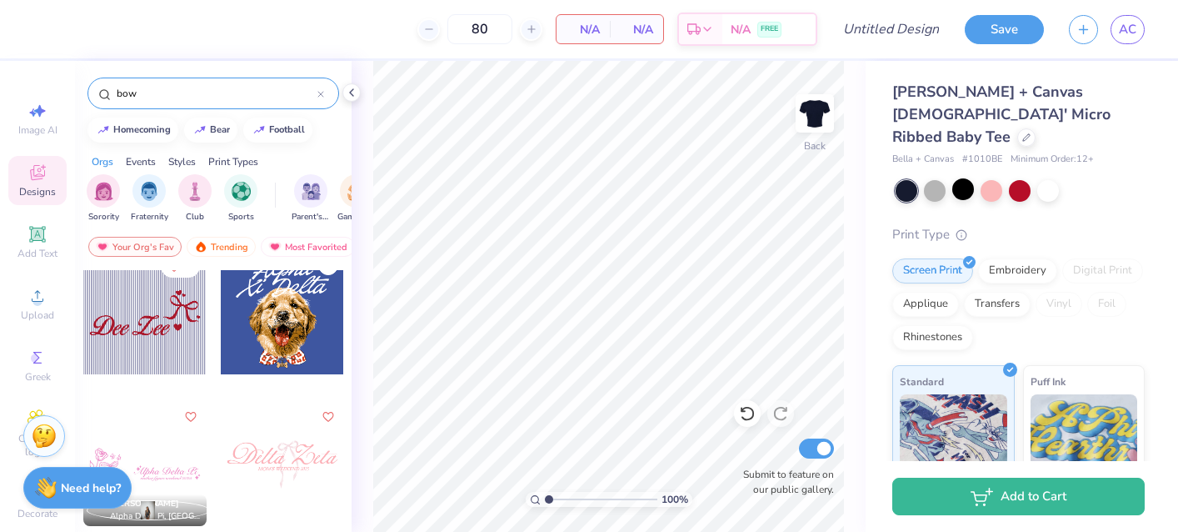
scroll to position [3053, 0]
click at [148, 318] on div at bounding box center [144, 313] width 123 height 123
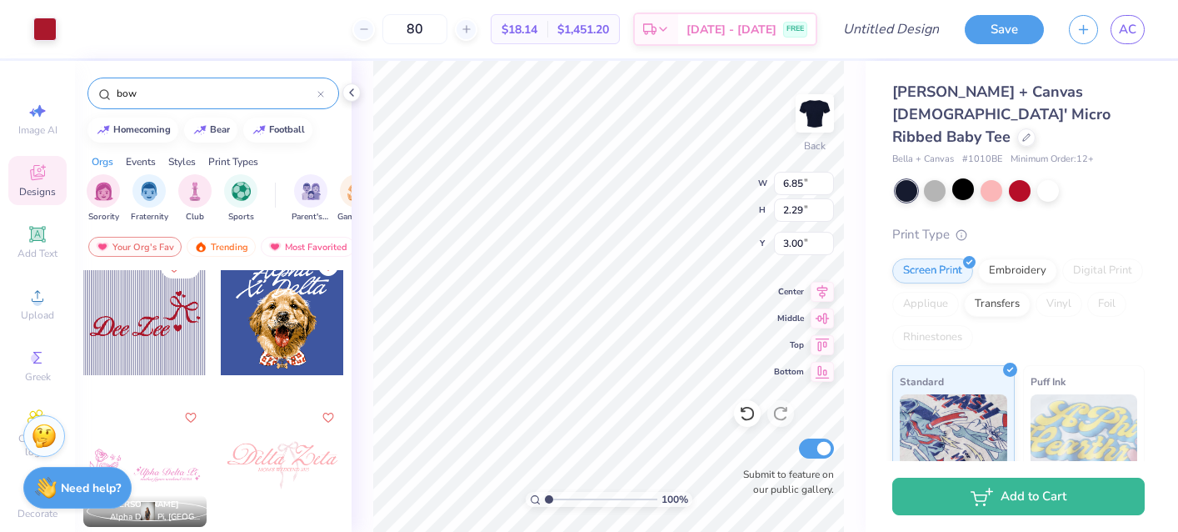
type input "6.88"
type input "1.57"
type input "3.37"
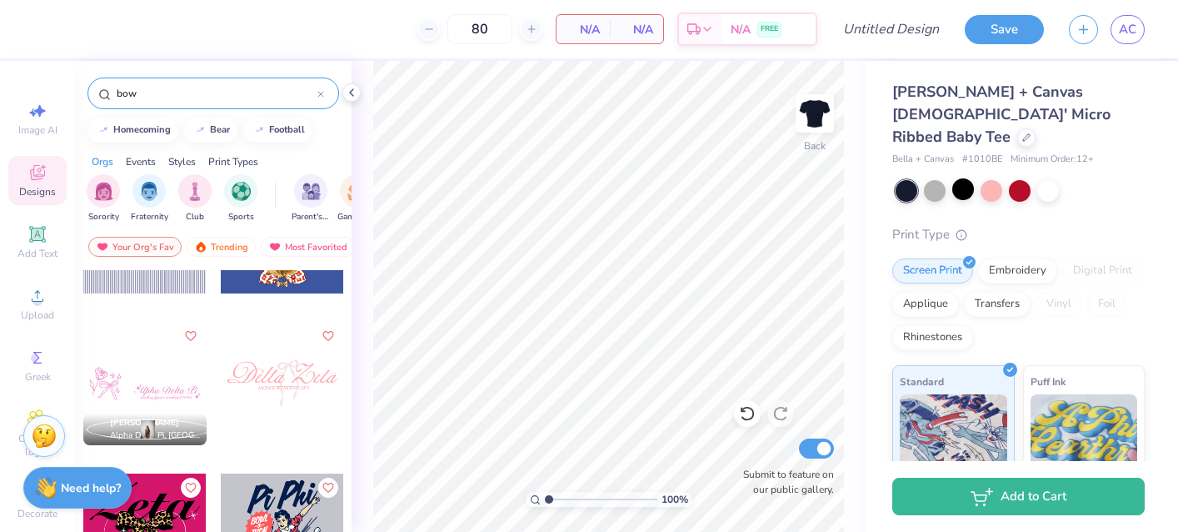
scroll to position [3139, 0]
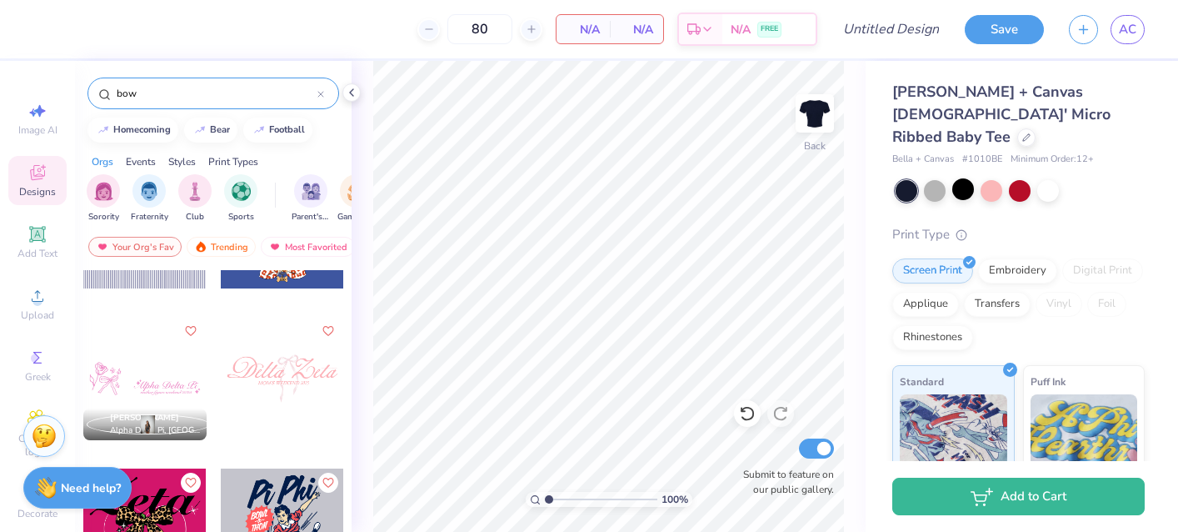
click at [291, 378] on div at bounding box center [282, 378] width 123 height 123
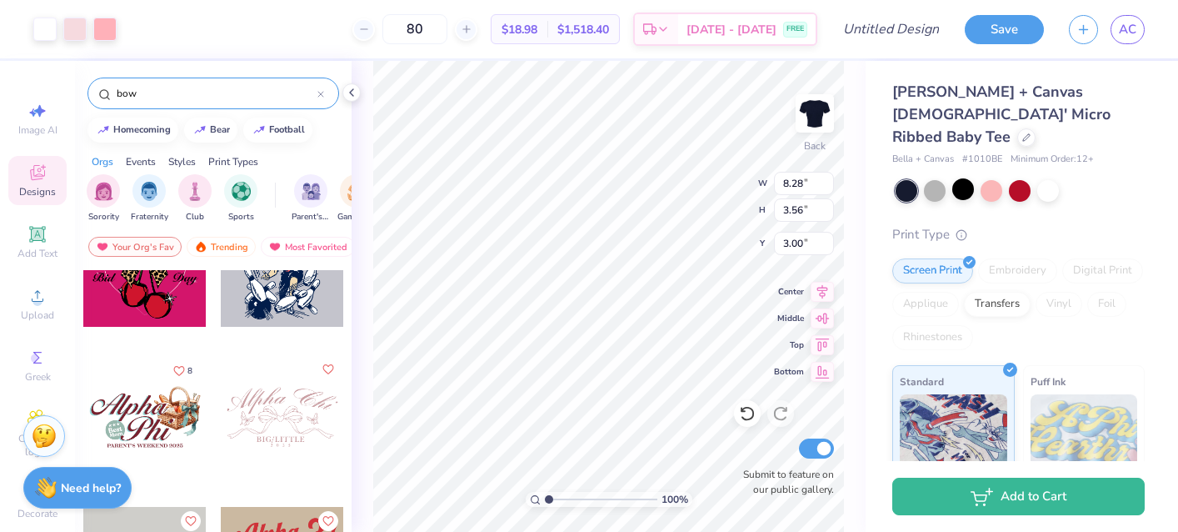
scroll to position [3409, 0]
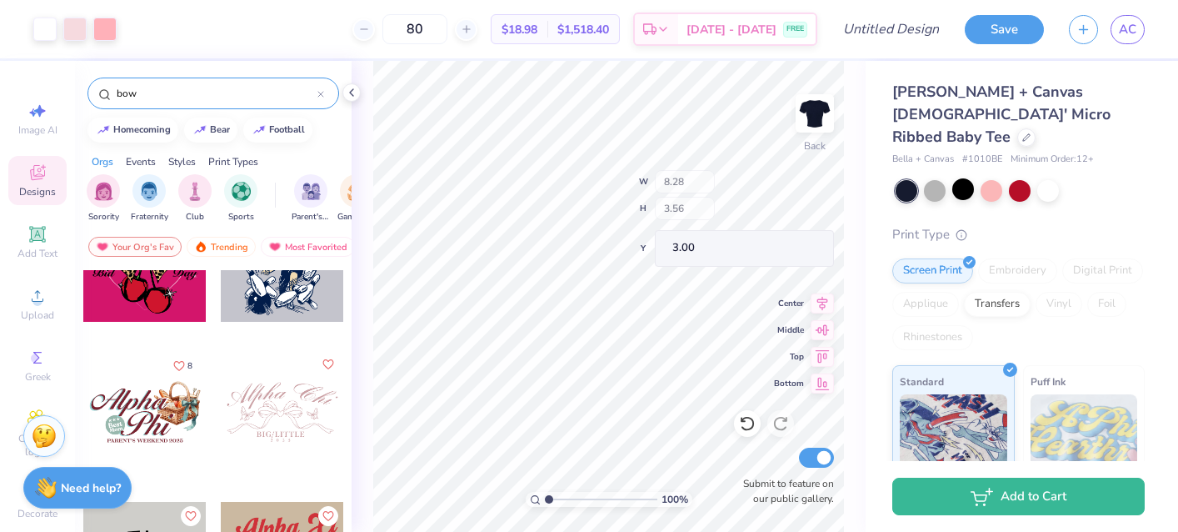
type input "1.65"
type input "3.14"
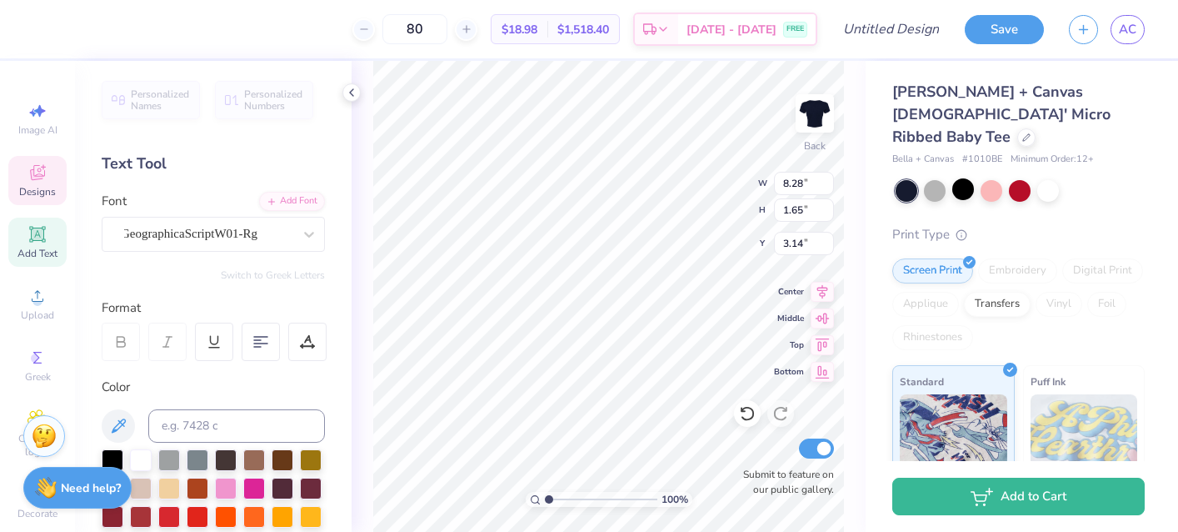
scroll to position [0, 0]
type textarea "D"
type textarea "Kappa"
type input "4.01"
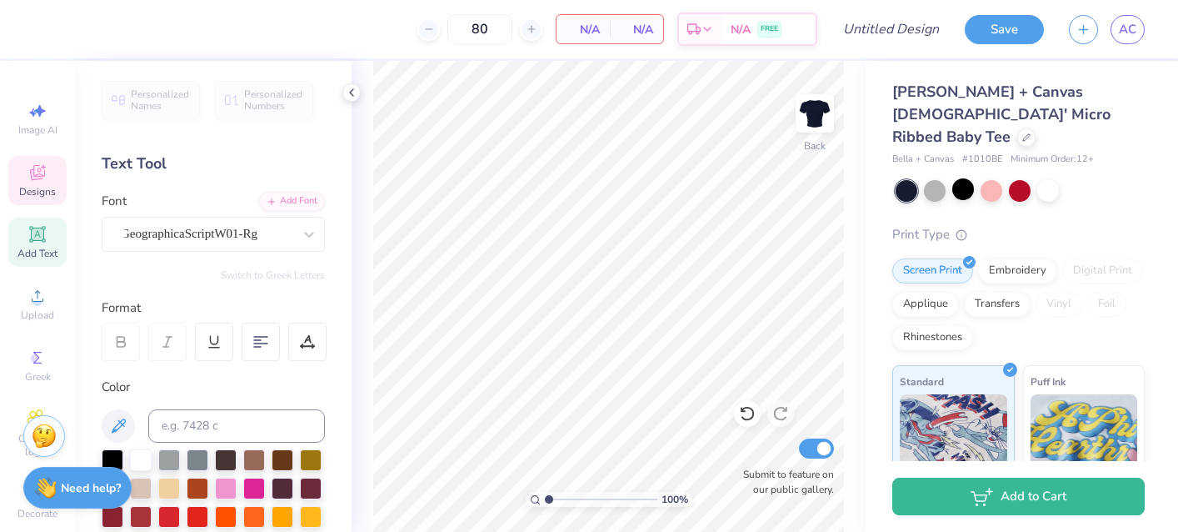
click at [33, 174] on icon at bounding box center [37, 174] width 13 height 11
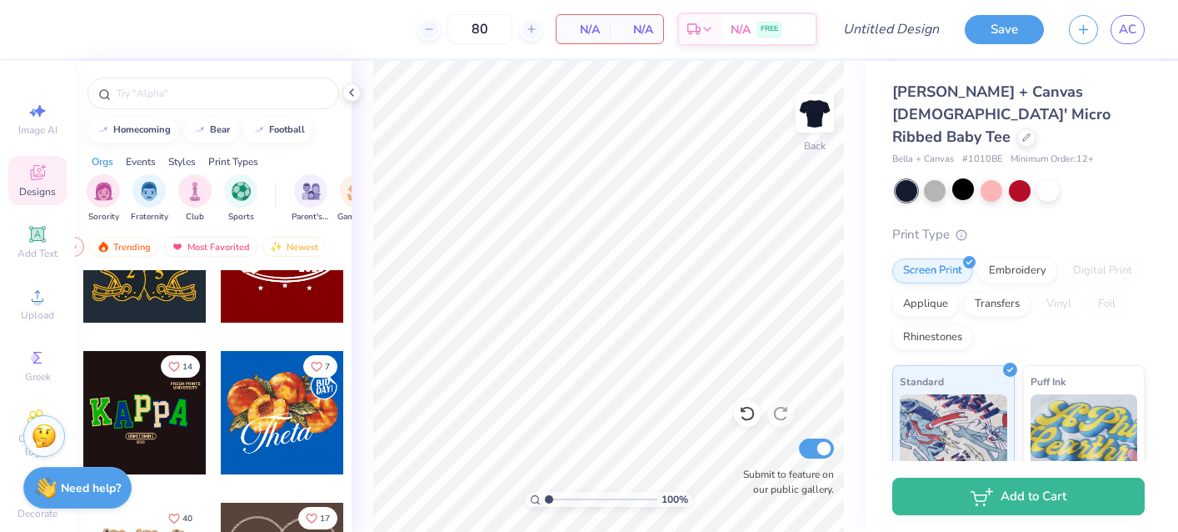
scroll to position [570, 0]
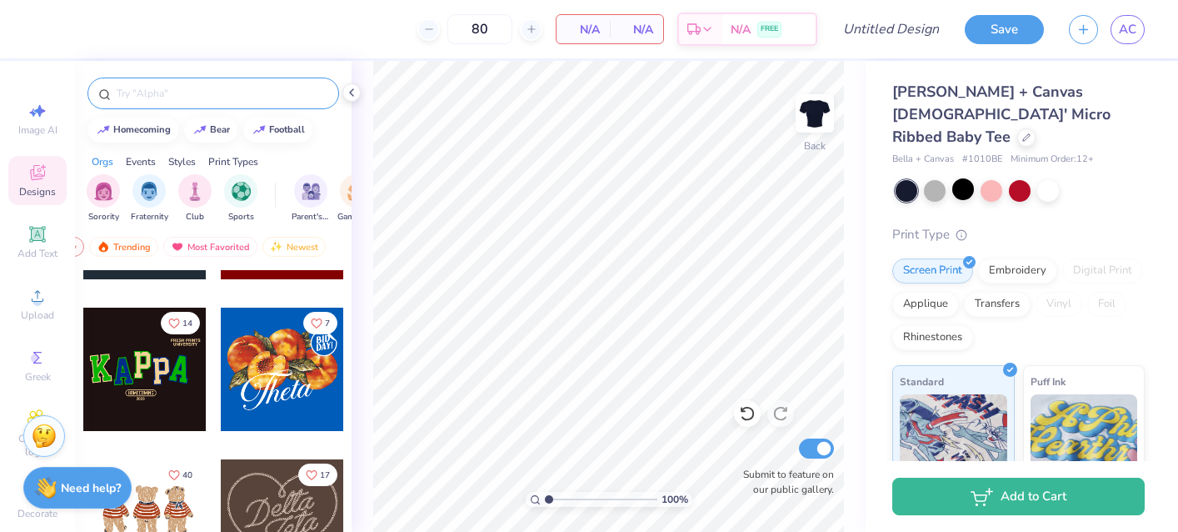
click at [217, 96] on input "text" at bounding box center [221, 93] width 213 height 17
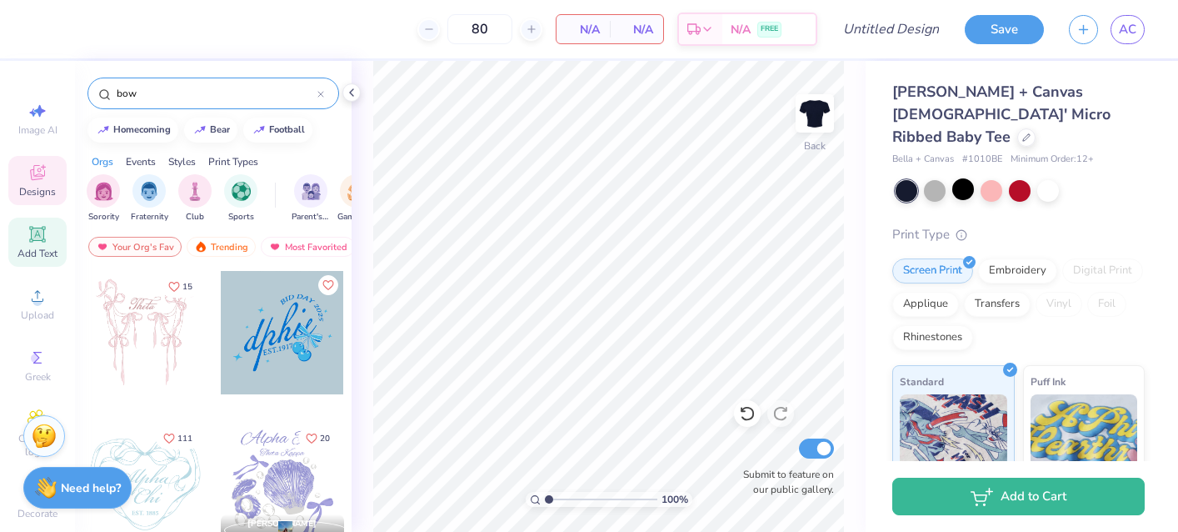
type input "bow"
click at [45, 226] on icon at bounding box center [38, 234] width 20 height 20
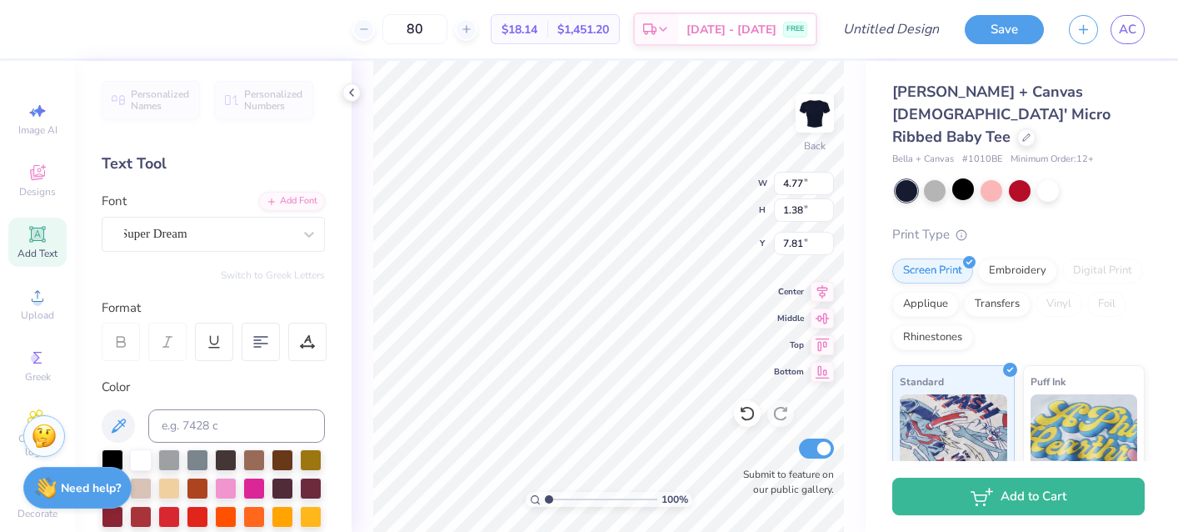
type textarea "T"
type textarea "L"
type textarea "K"
type textarea "Kappa"
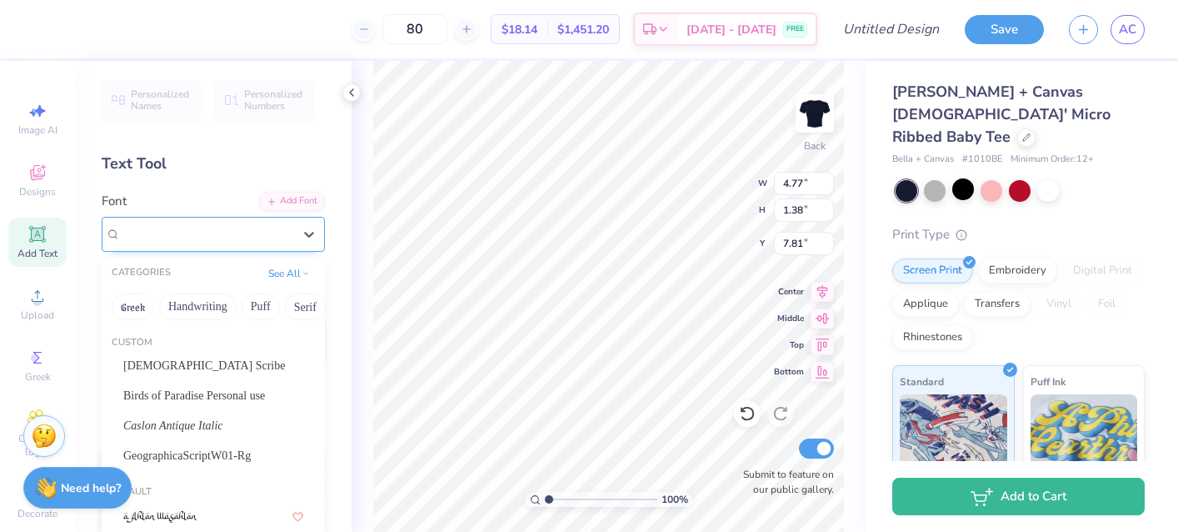
click at [279, 242] on div "Super Dream" at bounding box center [206, 234] width 175 height 26
click at [175, 371] on span "American Scribe" at bounding box center [204, 366] width 162 height 18
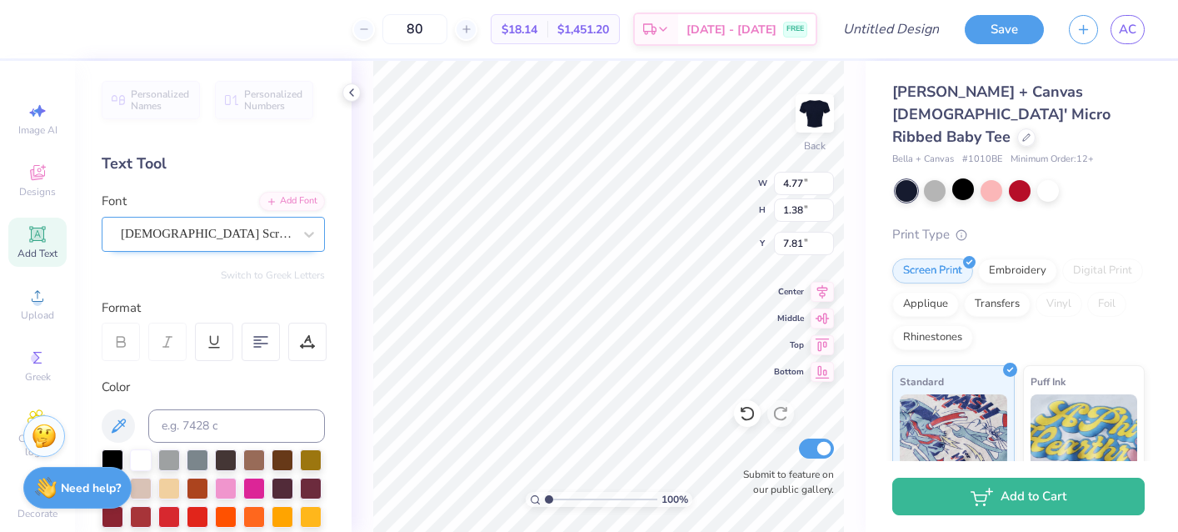
click at [293, 243] on div "American Scribe" at bounding box center [206, 234] width 175 height 26
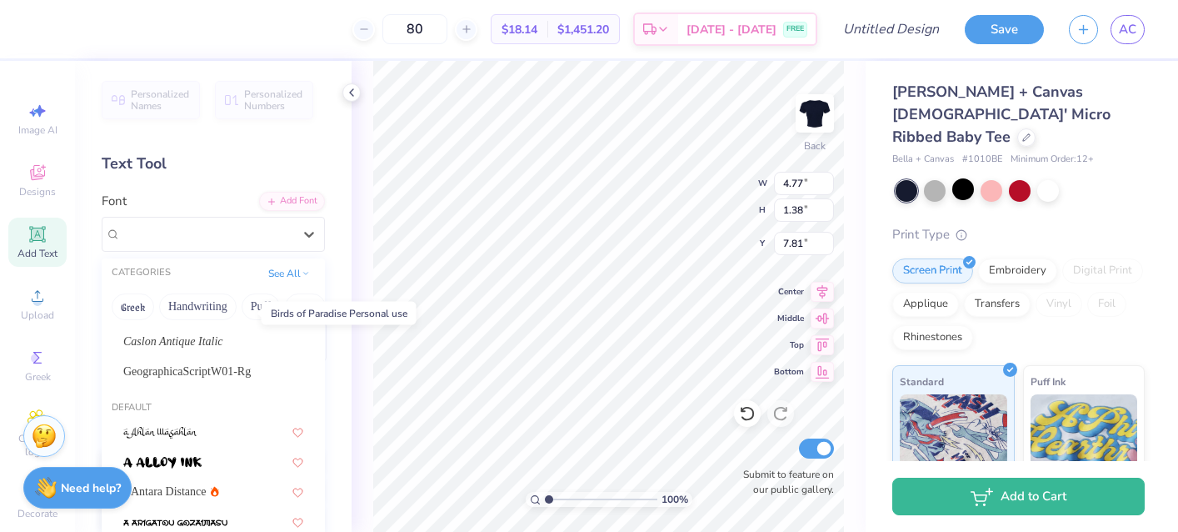
scroll to position [69, 0]
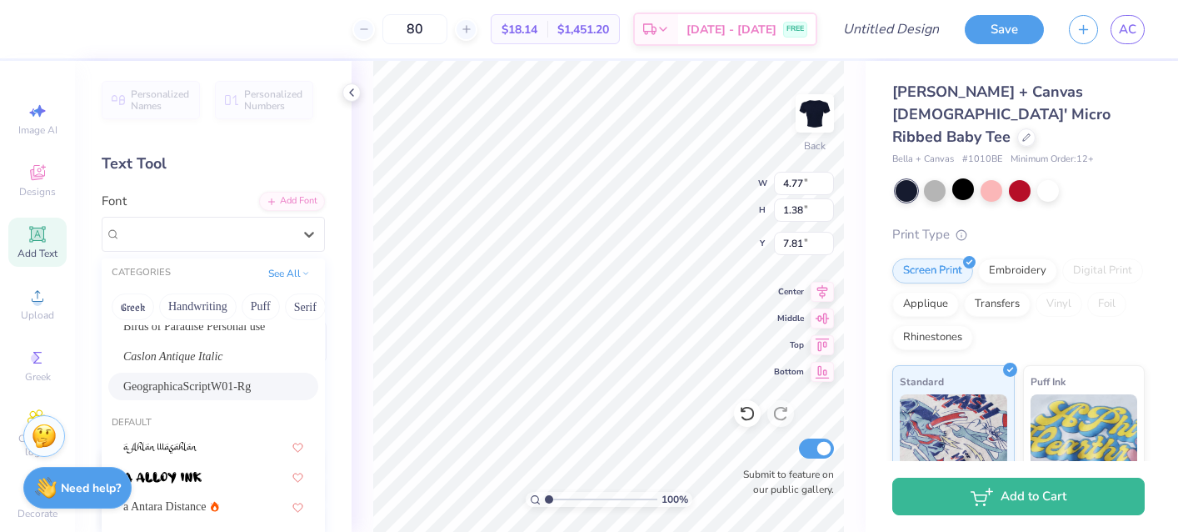
click at [214, 383] on span "GeographicaScriptW01-Rg" at bounding box center [187, 387] width 128 height 18
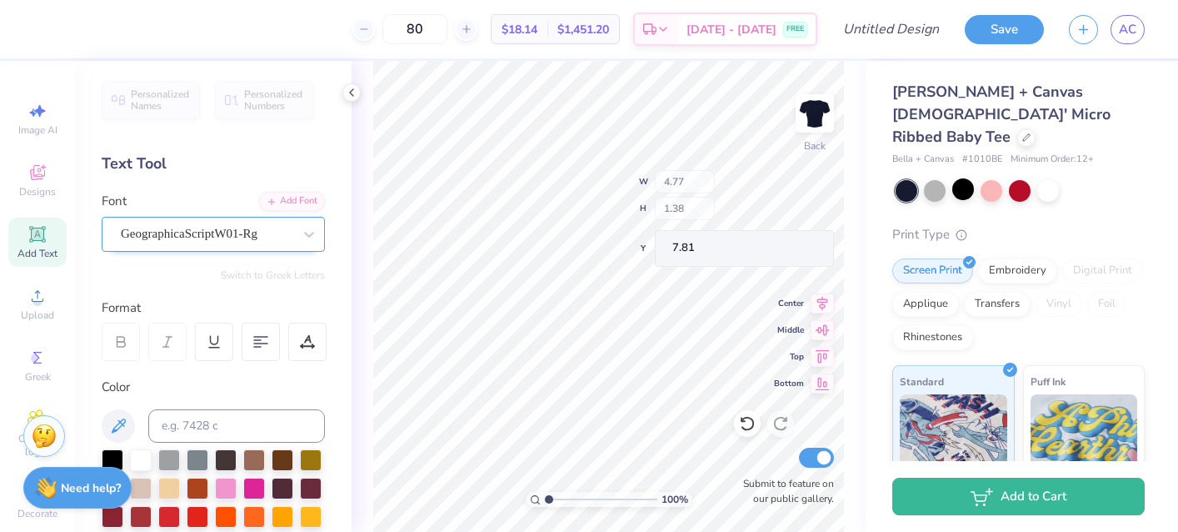
click at [250, 230] on div "GeographicaScriptW01-Rg" at bounding box center [206, 234] width 175 height 26
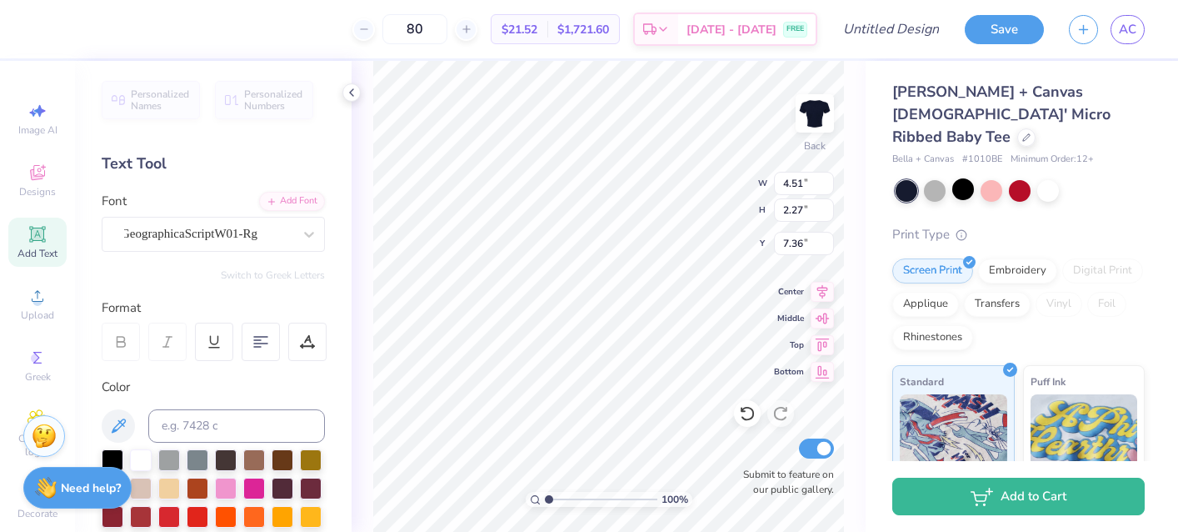
scroll to position [0, 1]
click at [313, 238] on icon at bounding box center [309, 234] width 17 height 17
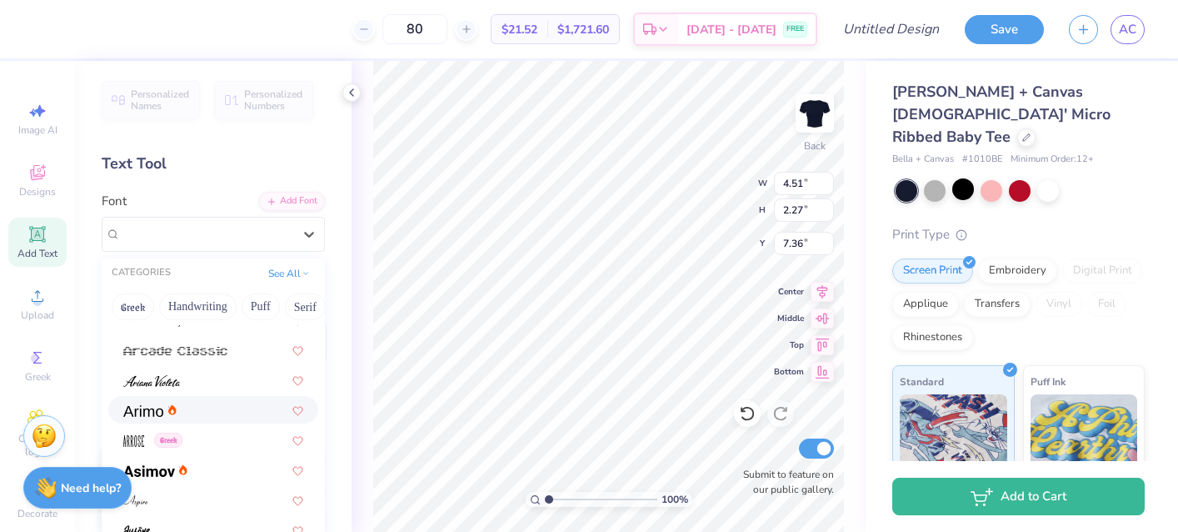
scroll to position [643, 0]
click at [176, 381] on img at bounding box center [151, 384] width 57 height 12
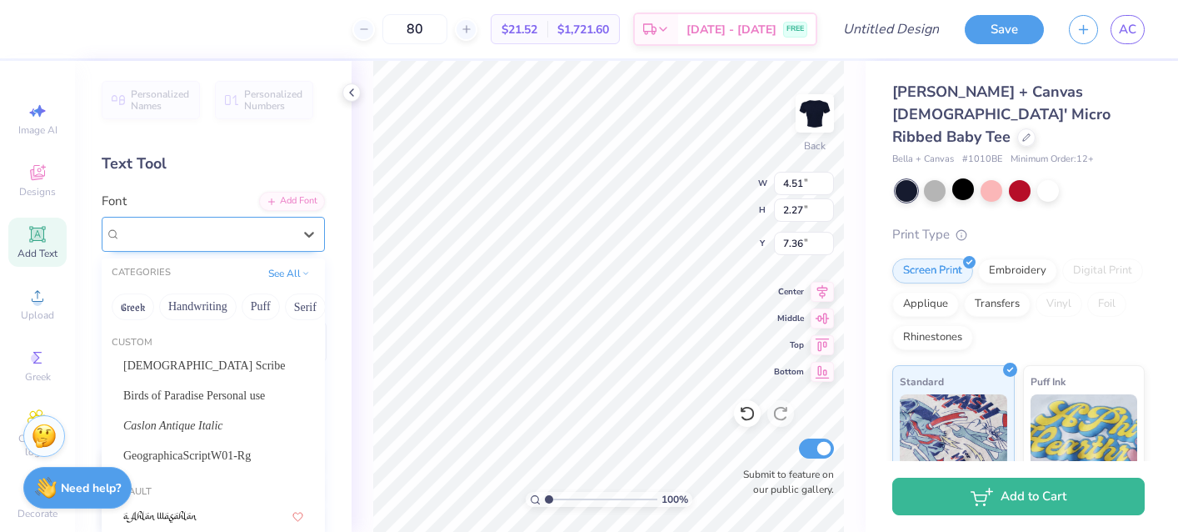
click at [203, 243] on div at bounding box center [207, 234] width 172 height 23
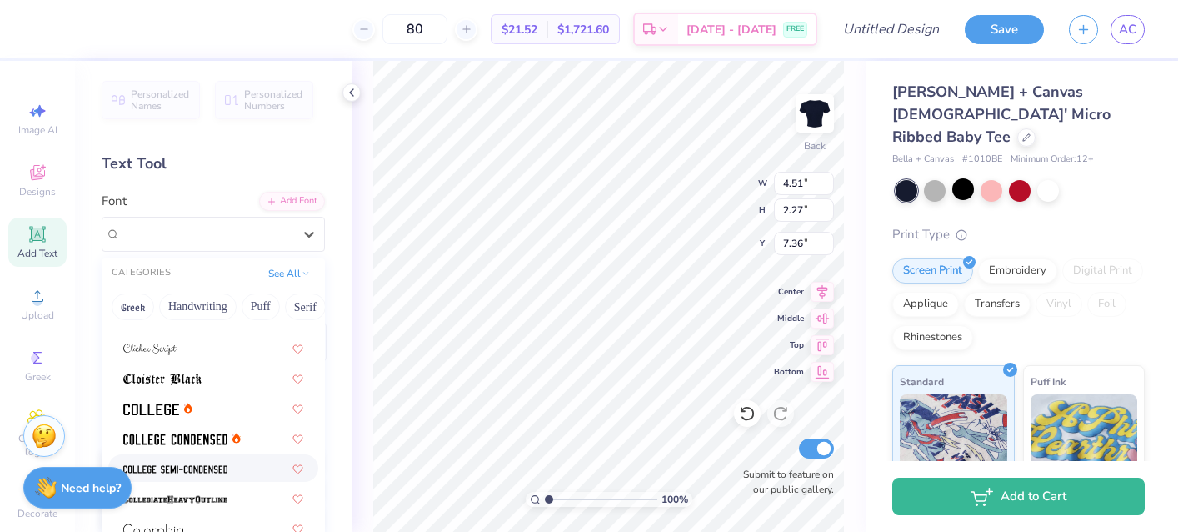
scroll to position [2268, 0]
click at [182, 346] on div at bounding box center [213, 348] width 180 height 18
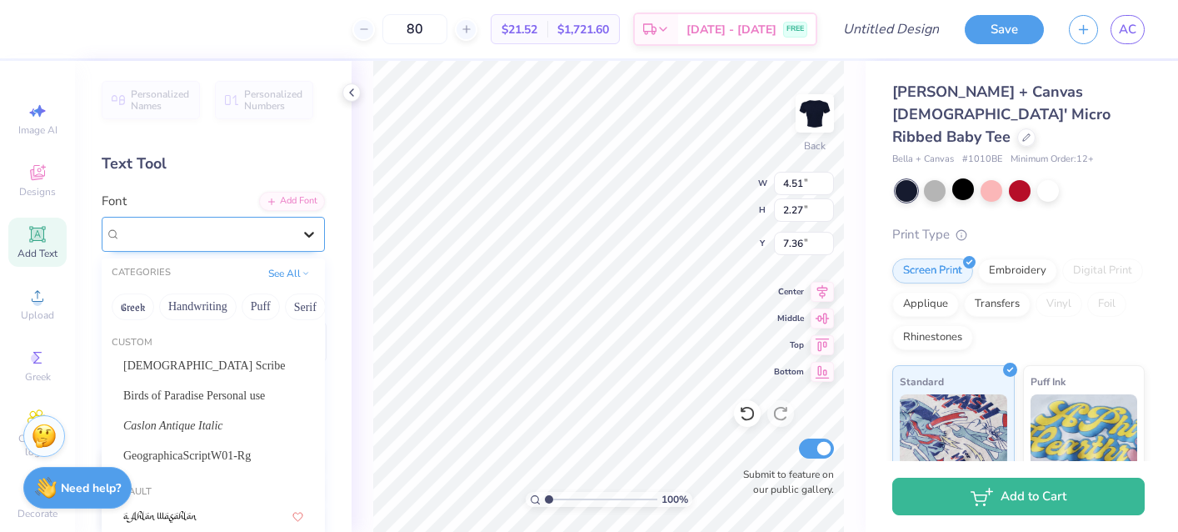
click at [305, 238] on icon at bounding box center [309, 234] width 17 height 17
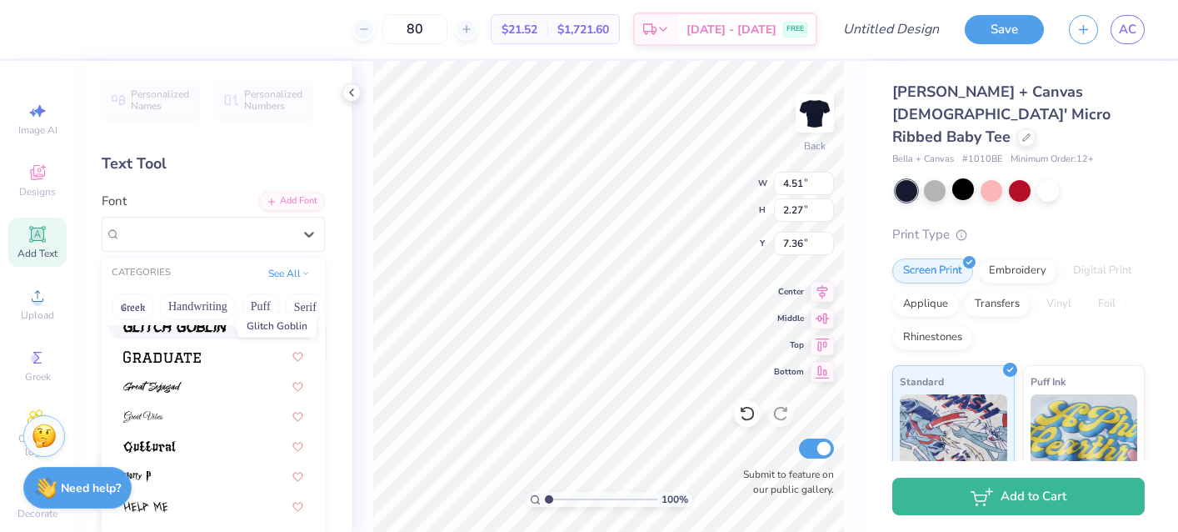
scroll to position [4091, 0]
click at [180, 385] on img at bounding box center [152, 386] width 58 height 12
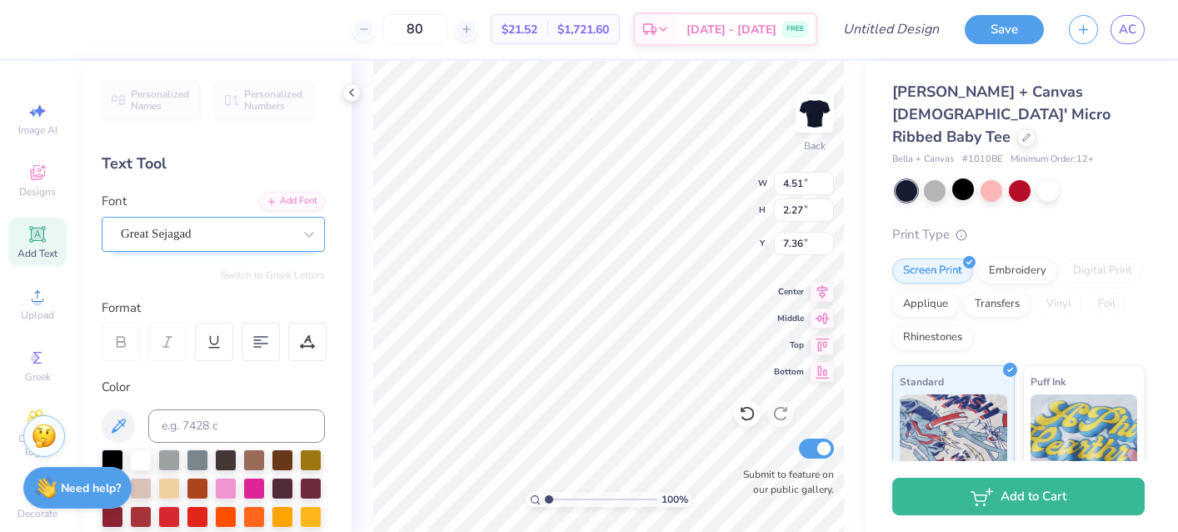
click at [290, 236] on div "Great Sejagad" at bounding box center [206, 234] width 175 height 26
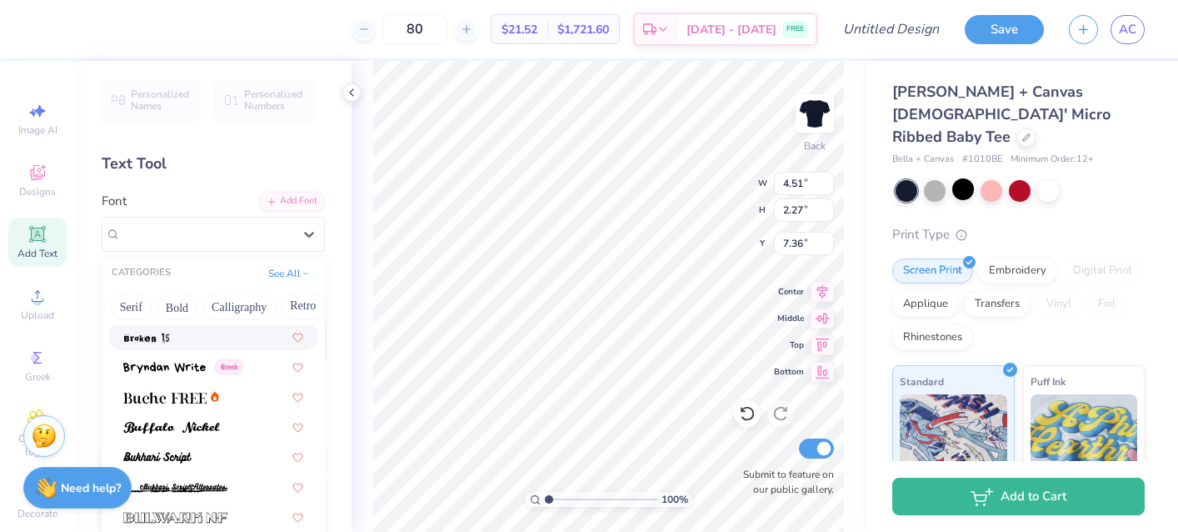
scroll to position [0, 190]
click at [205, 304] on button "Calligraphy" at bounding box center [223, 306] width 73 height 27
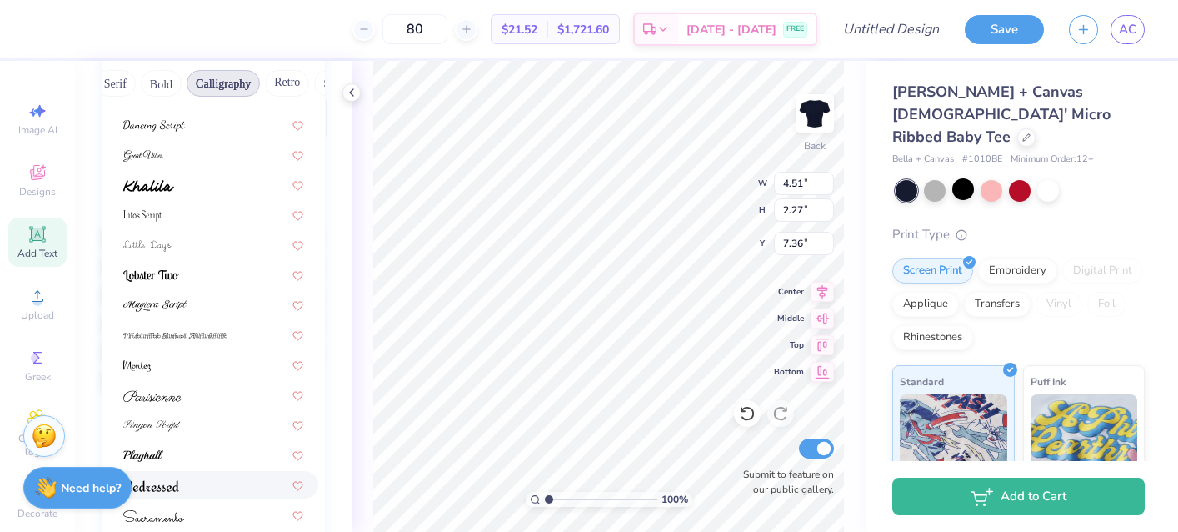
scroll to position [321, 0]
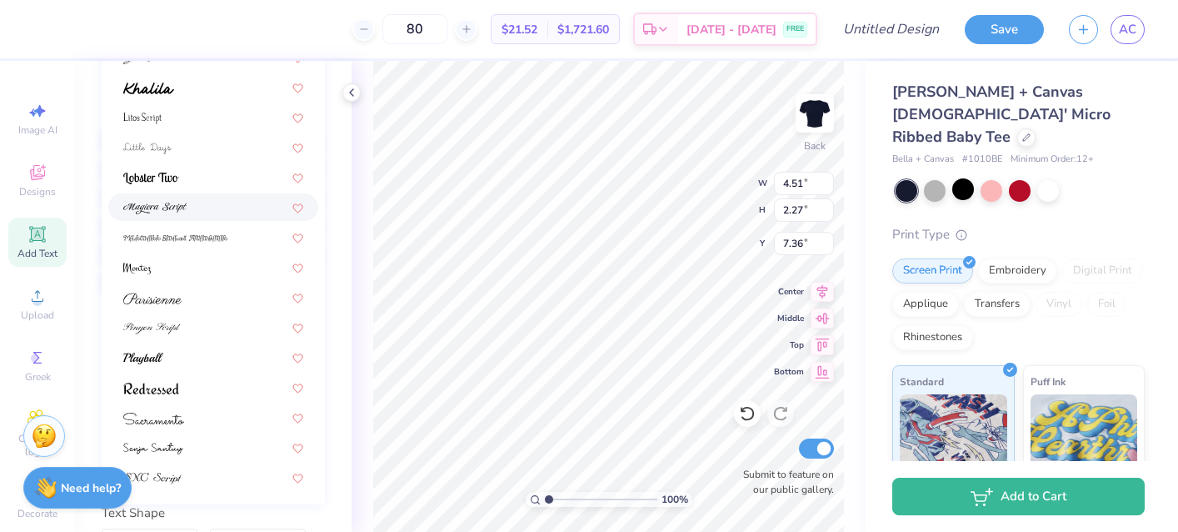
click at [172, 213] on img at bounding box center [154, 209] width 63 height 12
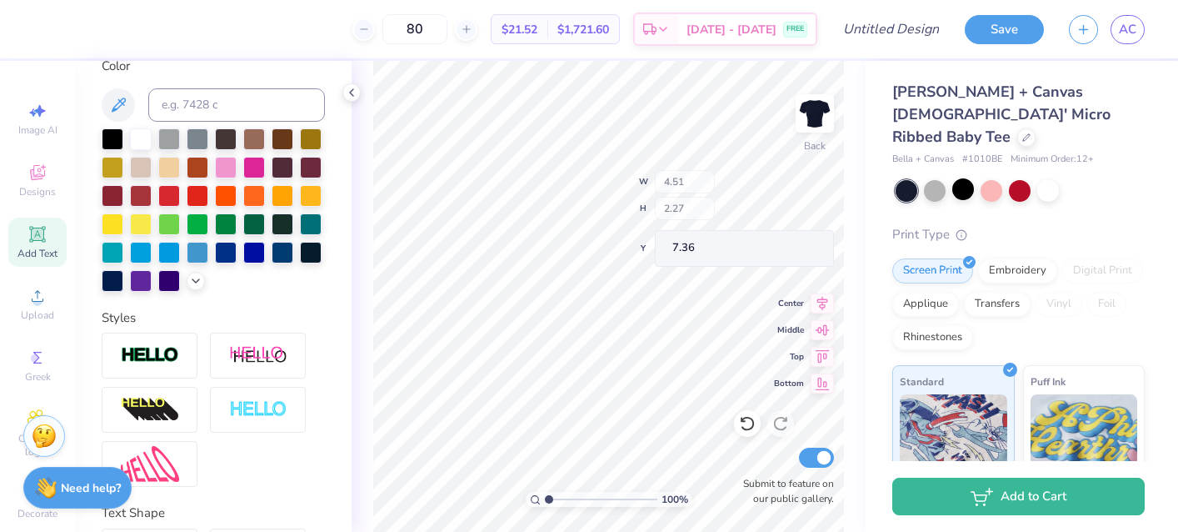
click at [363, 448] on div "100 % Back W 4.51 H 2.27 Y 7.36 Center Middle Top Bottom Submit to feature on o…" at bounding box center [609, 296] width 514 height 471
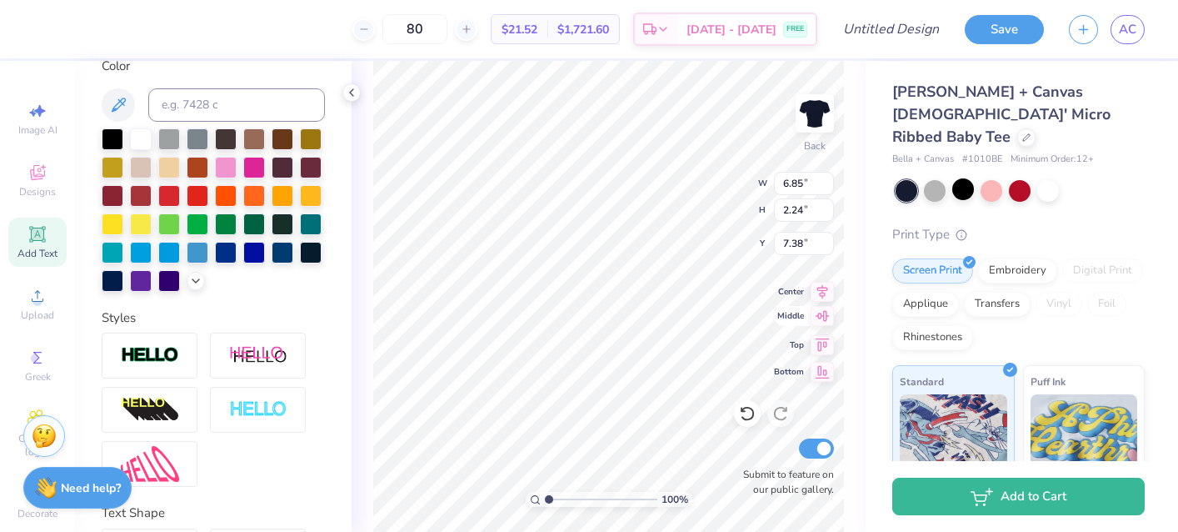
type input "3.00"
click at [823, 289] on icon at bounding box center [823, 290] width 11 height 14
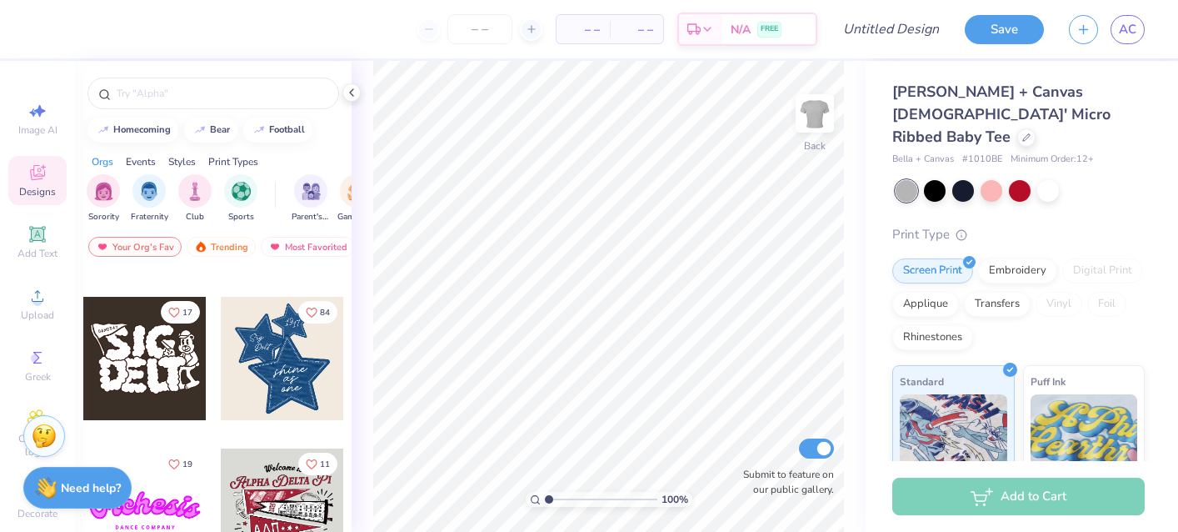
scroll to position [890, 0]
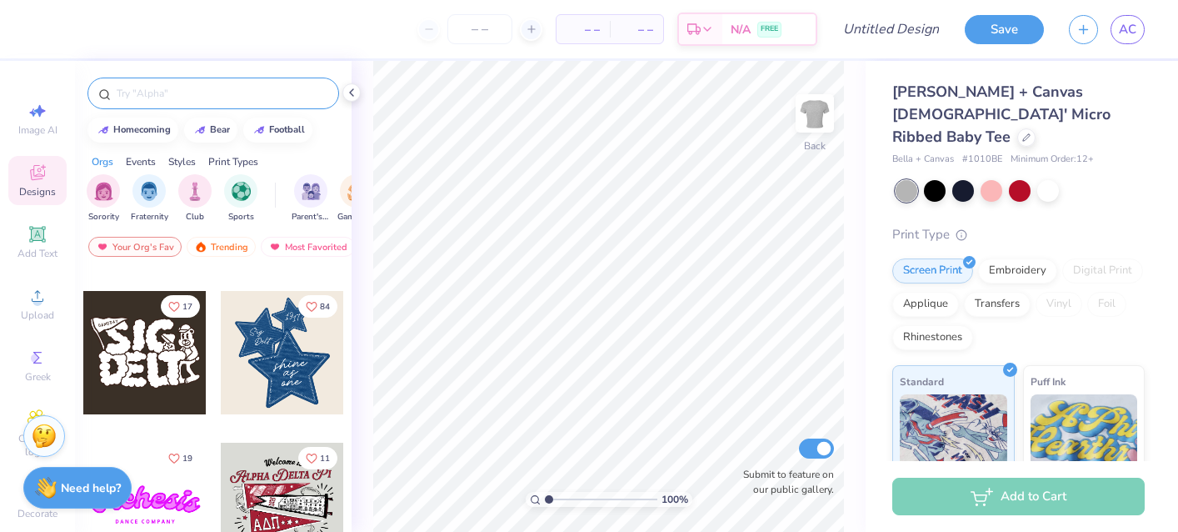
click at [210, 90] on input "text" at bounding box center [221, 93] width 213 height 17
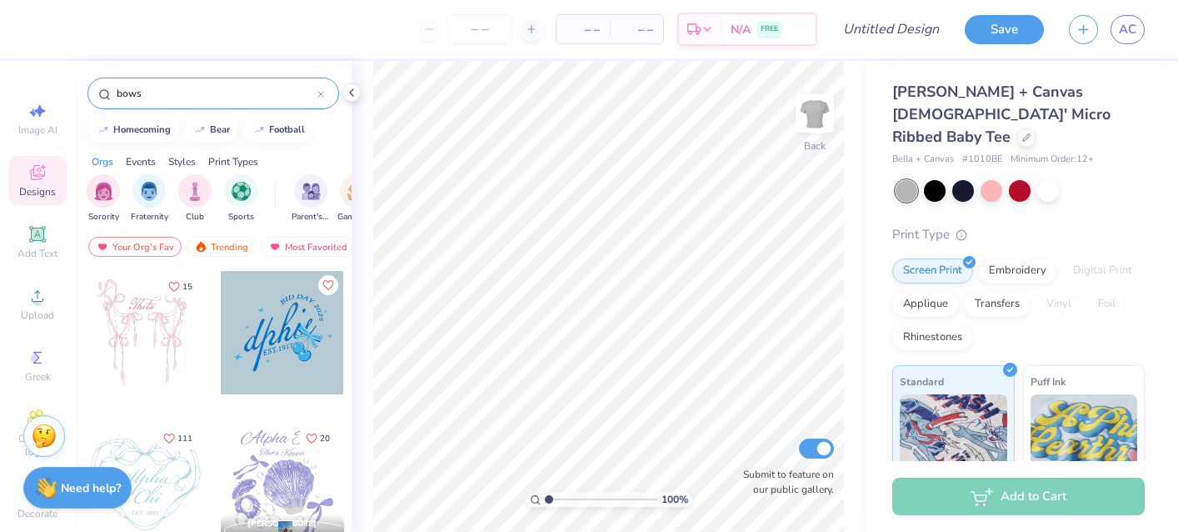
type input "bows"
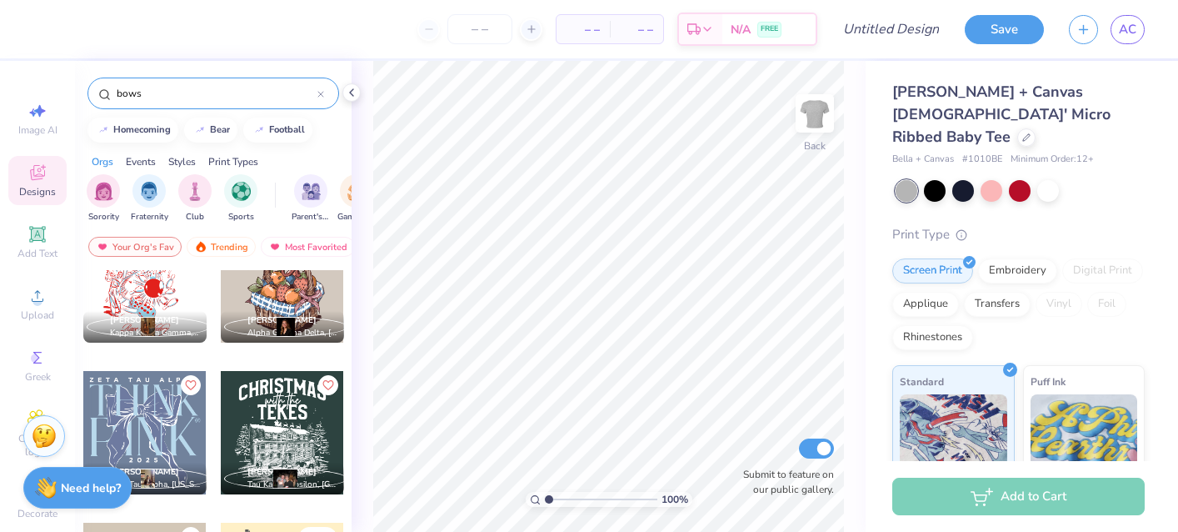
scroll to position [7942, 0]
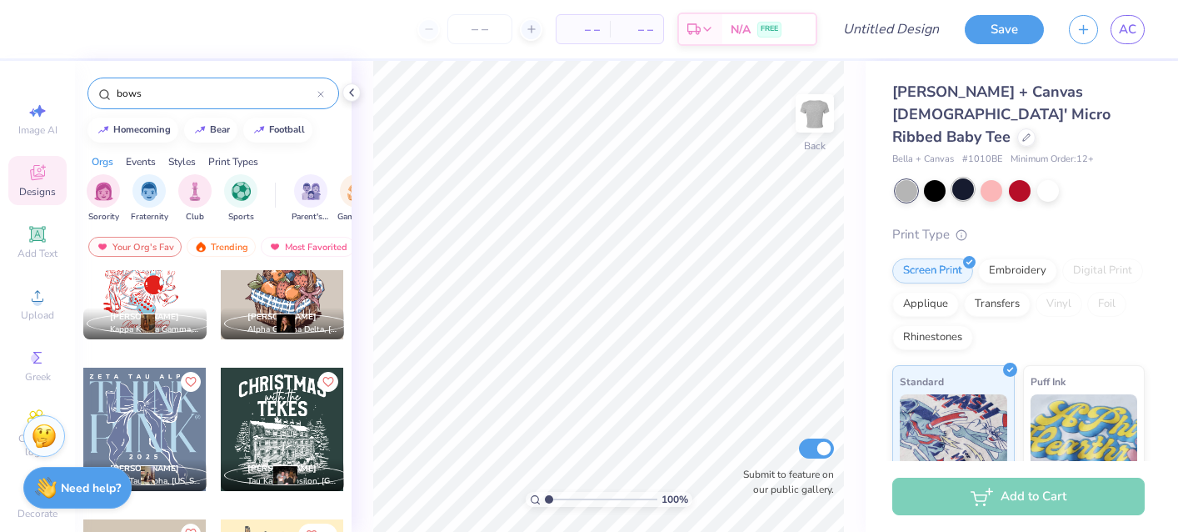
click at [958, 178] on div at bounding box center [964, 189] width 22 height 22
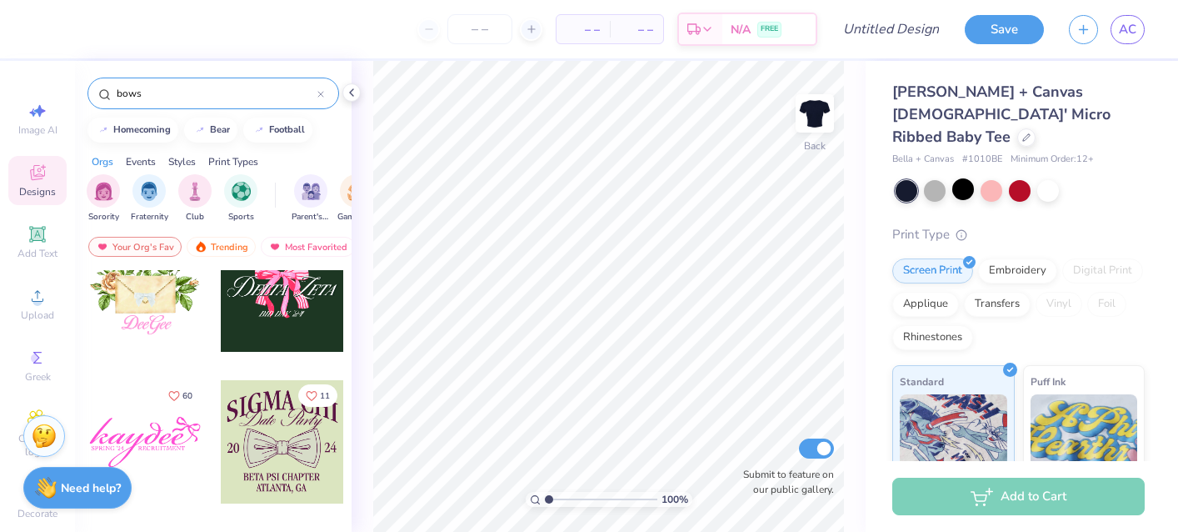
scroll to position [10920, 0]
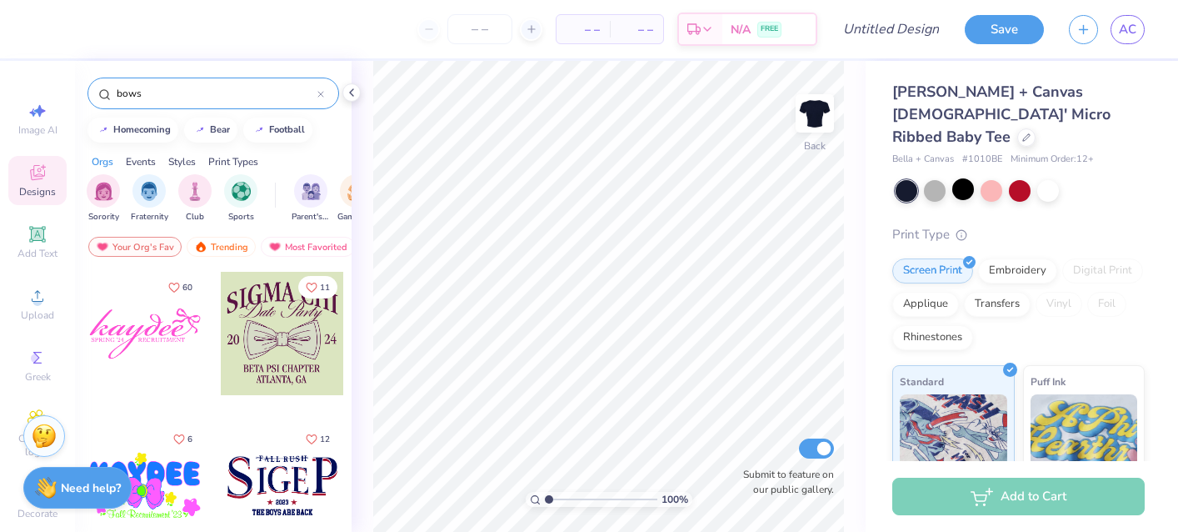
click at [148, 330] on div at bounding box center [144, 333] width 123 height 123
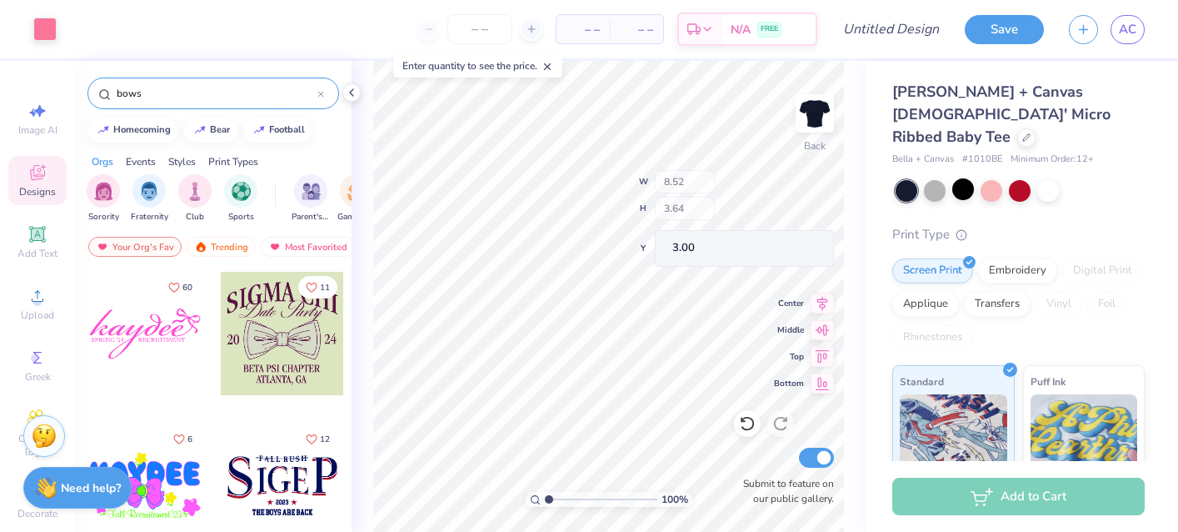
type input "7.35"
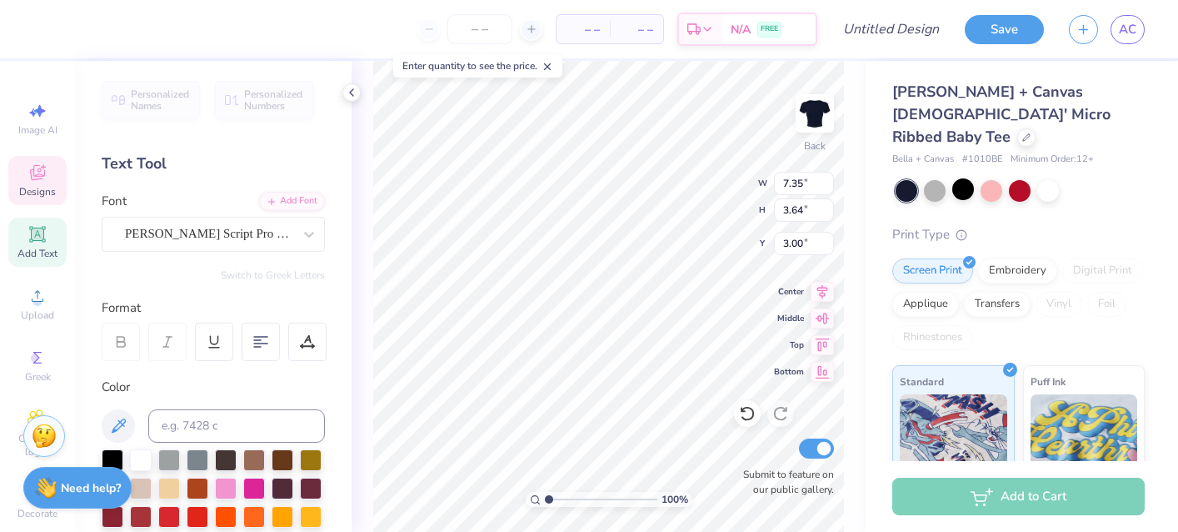
type textarea "k"
type textarea "Kappa"
type input "3.66"
type input "0.34"
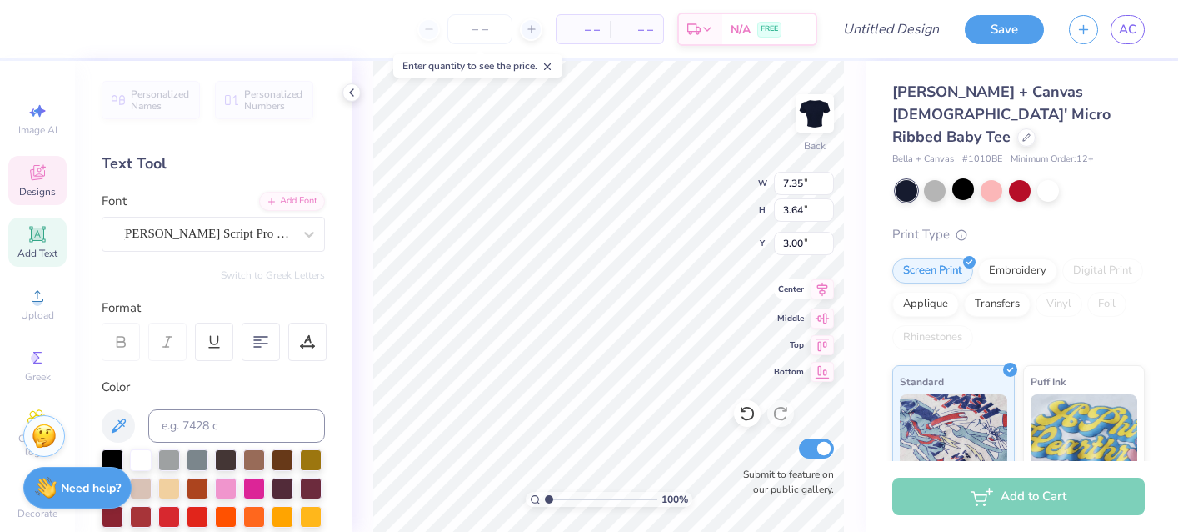
type input "5.84"
type input "4.06"
type input "6.81"
type input "3.01"
type input "3.00"
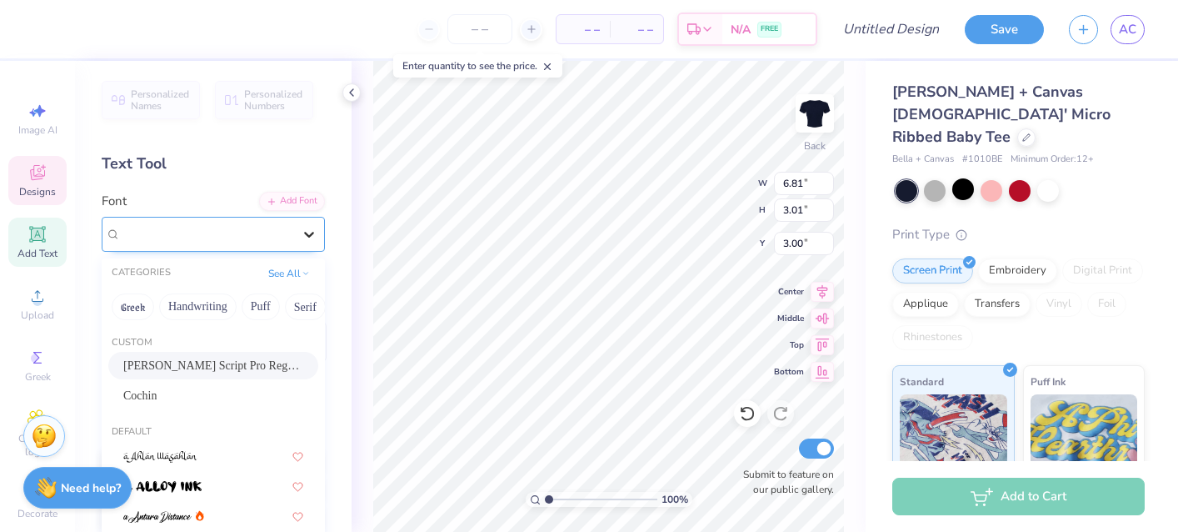
click at [296, 234] on div at bounding box center [309, 234] width 30 height 30
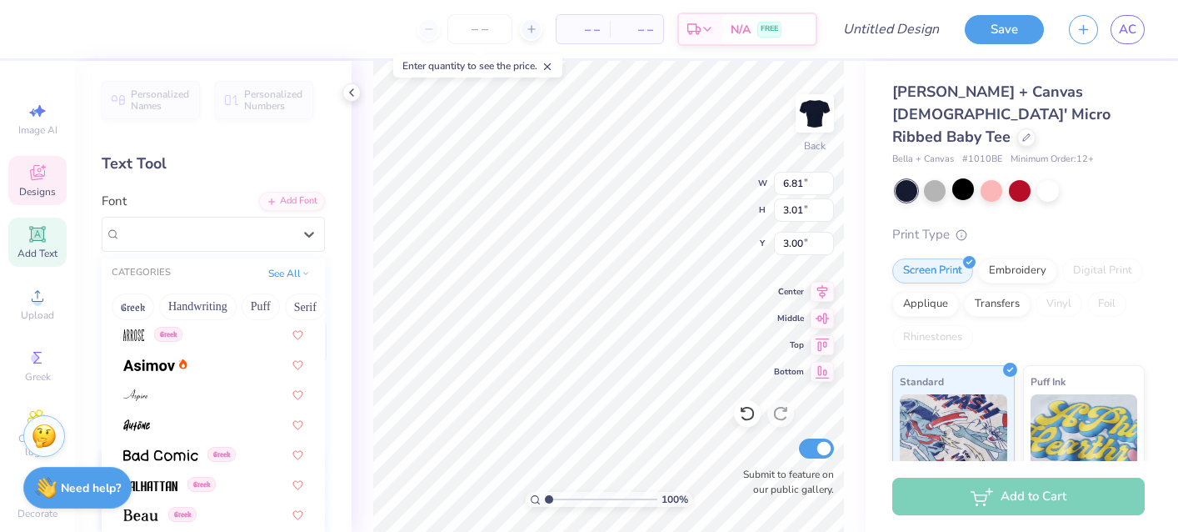
scroll to position [693, 0]
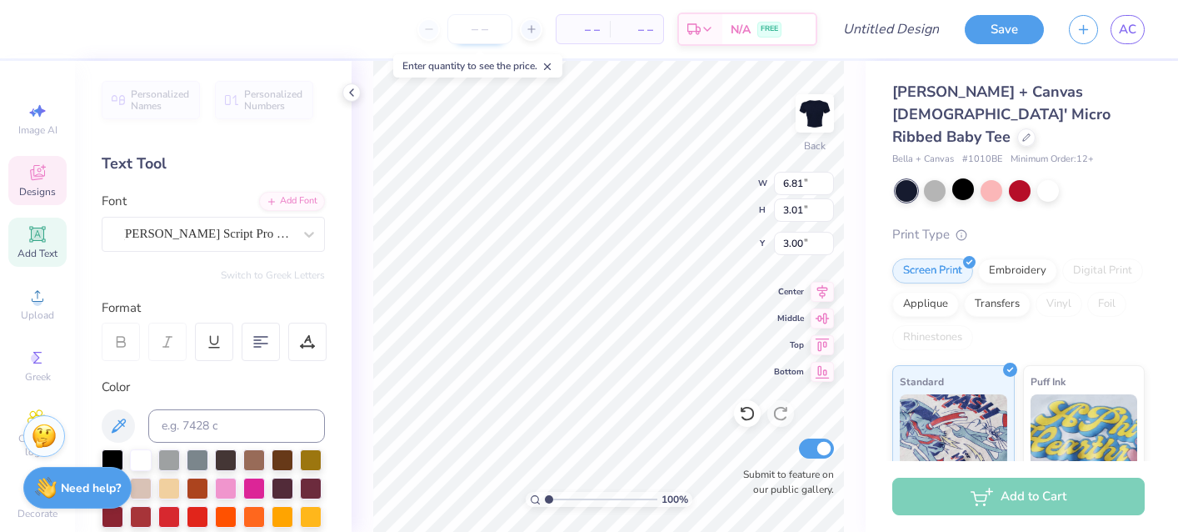
click at [477, 32] on input "number" at bounding box center [480, 29] width 65 height 30
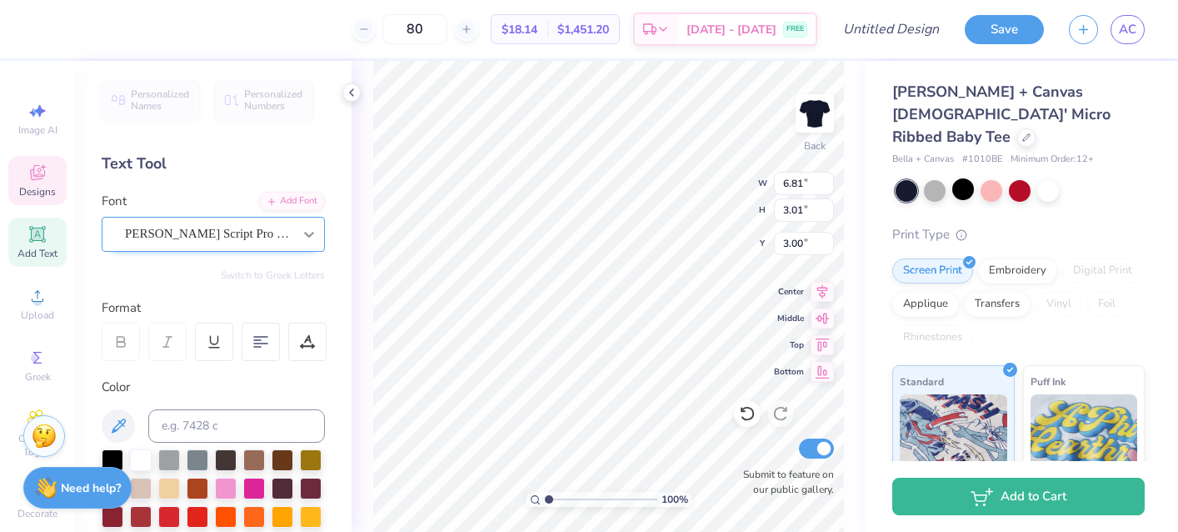
type input "80"
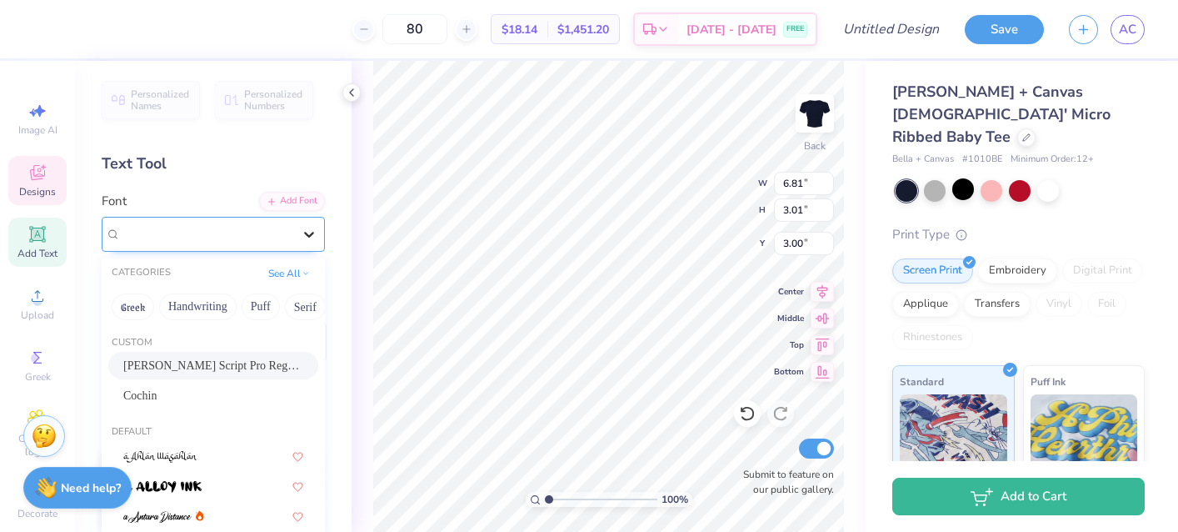
click at [306, 236] on icon at bounding box center [309, 234] width 17 height 17
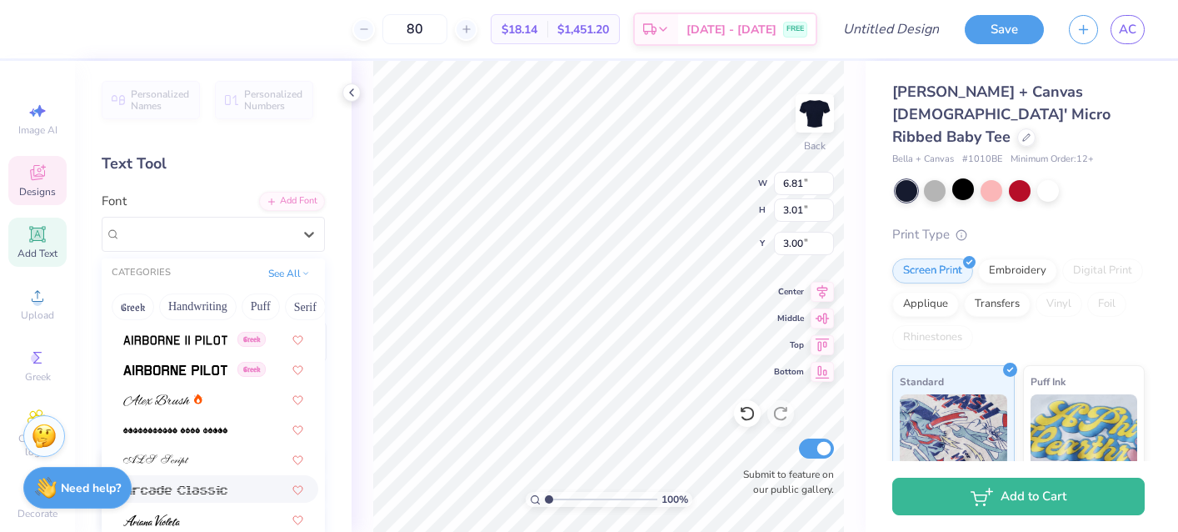
scroll to position [450, 0]
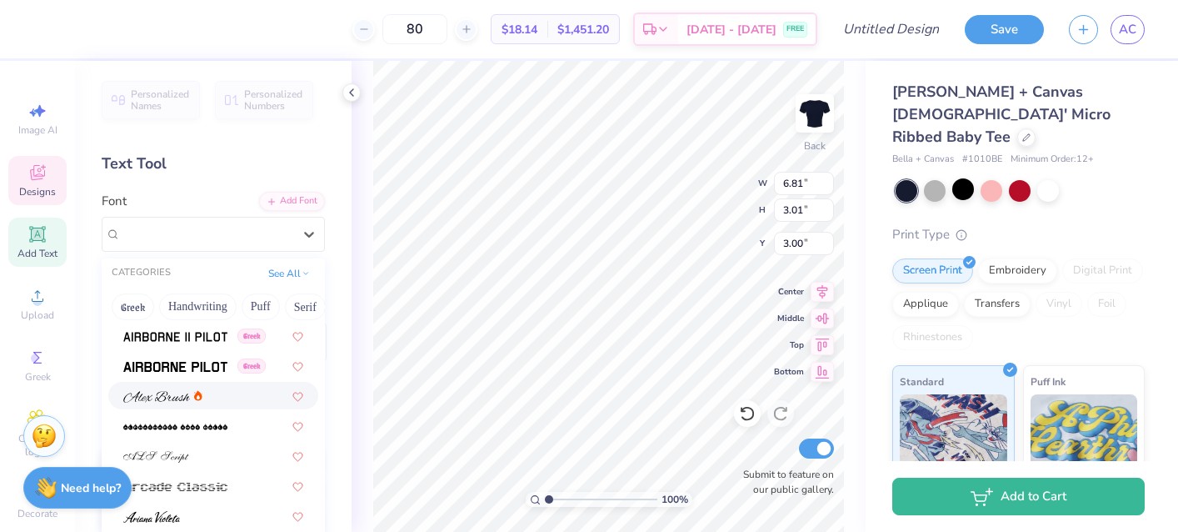
click at [163, 388] on span at bounding box center [156, 396] width 67 height 18
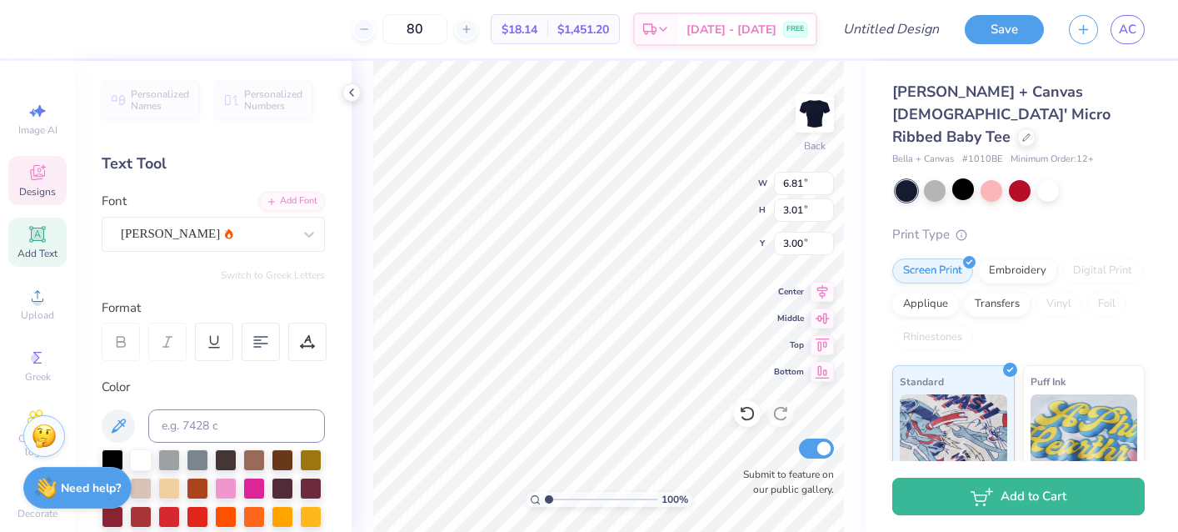
type input "9.31"
type input "3.40"
type input "2.80"
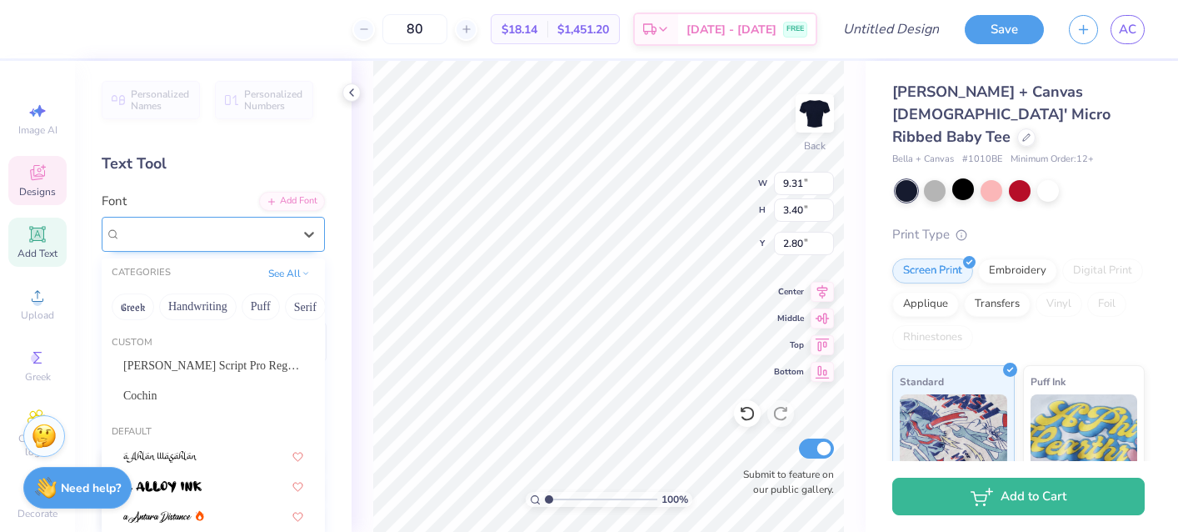
click at [290, 226] on div "[PERSON_NAME]" at bounding box center [206, 234] width 175 height 26
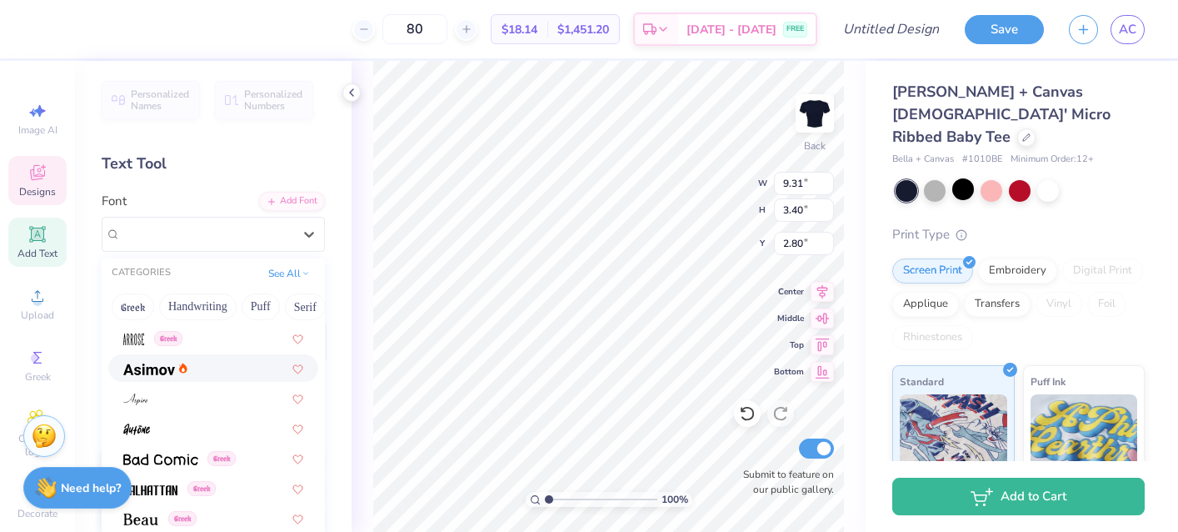
scroll to position [753, 0]
